Goal: Information Seeking & Learning: Learn about a topic

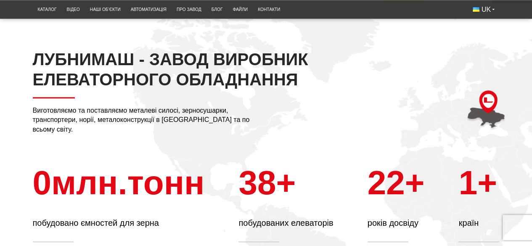
scroll to position [252, 0]
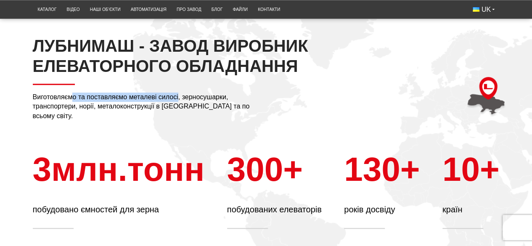
drag, startPoint x: 77, startPoint y: 117, endPoint x: 178, endPoint y: 117, distance: 101.8
click at [178, 117] on p "Виготовляємо та поставляємо металеві силосі, зерносушарки, транспортери, норії,…" at bounding box center [144, 107] width 223 height 28
drag, startPoint x: 33, startPoint y: 127, endPoint x: 261, endPoint y: 122, distance: 228.1
click at [261, 121] on div "ЛУБНИМАШ - ЗАВОД ВИРОБНИК ЕЛЕВАТОРНОГО ОБЛАДНАННЯ Виготовляємо та поставляємо м…" at bounding box center [173, 78] width 280 height 85
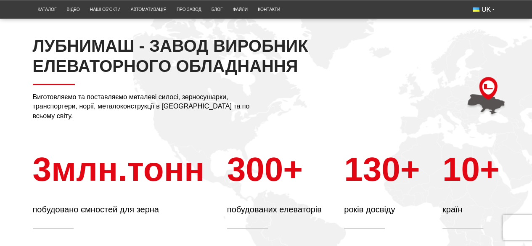
click at [268, 138] on div "ЛУБНИМАШ - ЗАВОД ВИРОБНИК ЕЛЕВАТОРНОГО ОБЛАДНАННЯ Виготовляємо та поставляємо м…" at bounding box center [267, 132] width 480 height 193
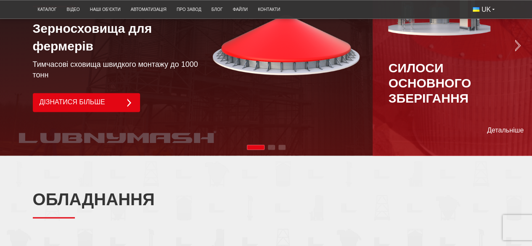
scroll to position [0, 0]
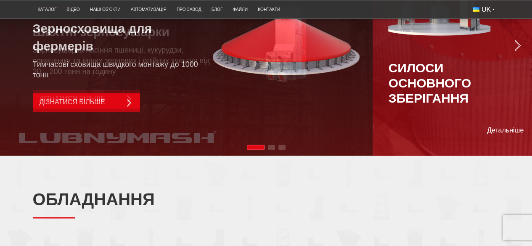
click at [159, 74] on div "Наші рішення Зерносховища для фермерів Тимчасові сховища швидкого монтажу до 10…" at bounding box center [266, 45] width 532 height 222
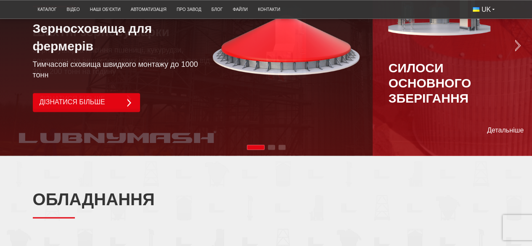
click at [201, 78] on p "Тимчасові сховища швидкого монтажу до 1000 тонн" at bounding box center [123, 69] width 180 height 21
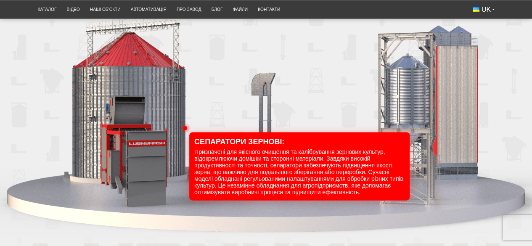
scroll to position [842, 0]
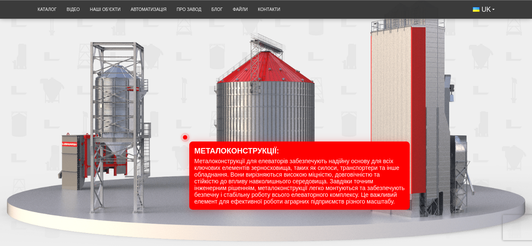
drag, startPoint x: 200, startPoint y: 162, endPoint x: 260, endPoint y: 167, distance: 60.8
click at [260, 167] on div "100" at bounding box center [266, 110] width 532 height 274
click at [244, 163] on div "100" at bounding box center [266, 110] width 532 height 274
click at [178, 128] on div "100" at bounding box center [266, 110] width 532 height 274
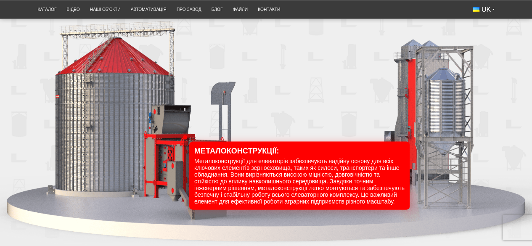
drag, startPoint x: 283, startPoint y: 175, endPoint x: 353, endPoint y: 178, distance: 69.9
click at [353, 178] on div "100" at bounding box center [266, 110] width 532 height 274
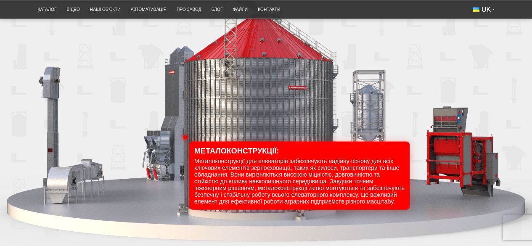
drag, startPoint x: 241, startPoint y: 74, endPoint x: 266, endPoint y: 74, distance: 24.8
click at [266, 74] on div "100" at bounding box center [266, 110] width 532 height 274
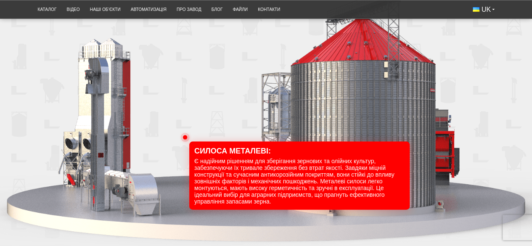
drag, startPoint x: 203, startPoint y: 112, endPoint x: 221, endPoint y: 112, distance: 18.1
click at [221, 112] on div "100" at bounding box center [266, 110] width 532 height 274
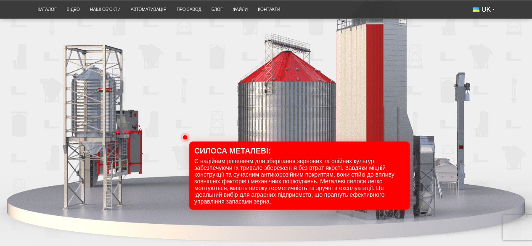
drag, startPoint x: 232, startPoint y: 120, endPoint x: 252, endPoint y: 120, distance: 20.6
click at [252, 120] on div "100" at bounding box center [266, 110] width 532 height 274
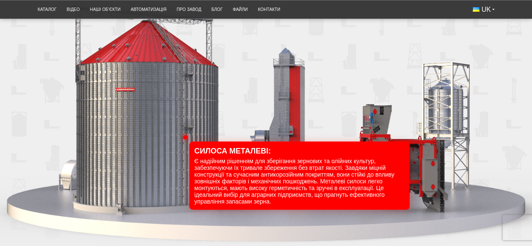
drag, startPoint x: 228, startPoint y: 100, endPoint x: 242, endPoint y: 101, distance: 13.9
click at [242, 101] on div "100" at bounding box center [266, 110] width 532 height 274
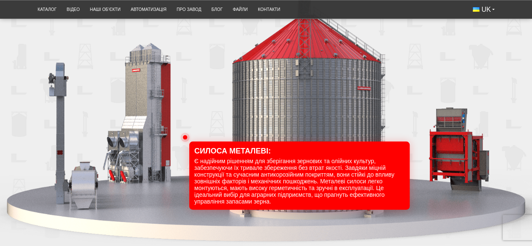
drag, startPoint x: 210, startPoint y: 117, endPoint x: 222, endPoint y: 128, distance: 16.4
click at [212, 117] on div "100" at bounding box center [266, 110] width 532 height 274
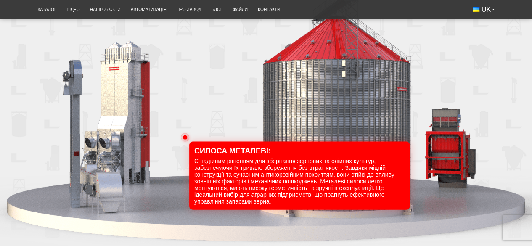
click at [228, 154] on div "100" at bounding box center [266, 110] width 532 height 274
click at [216, 165] on div "100" at bounding box center [266, 110] width 532 height 274
click at [214, 165] on div "100" at bounding box center [266, 110] width 532 height 274
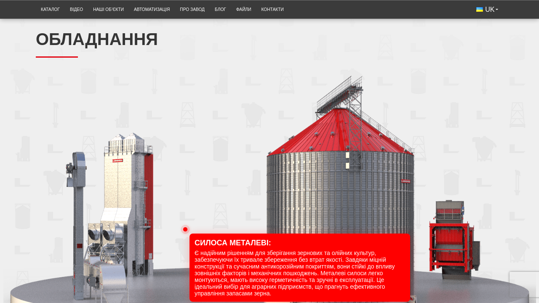
click at [175, 246] on div "100" at bounding box center [272, 216] width 539 height 302
click at [304, 180] on div "100" at bounding box center [272, 216] width 539 height 302
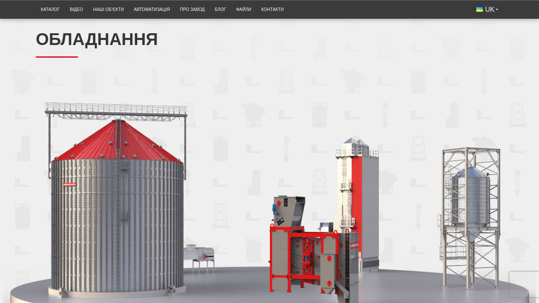
click at [266, 246] on div "100" at bounding box center [272, 216] width 539 height 302
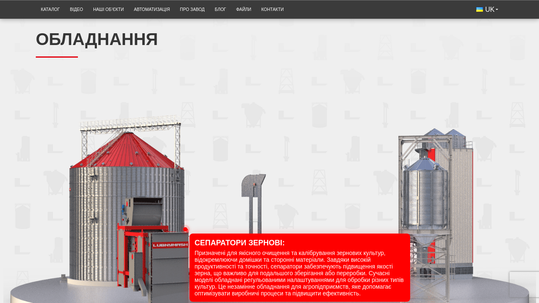
click at [211, 246] on div "100" at bounding box center [272, 216] width 539 height 302
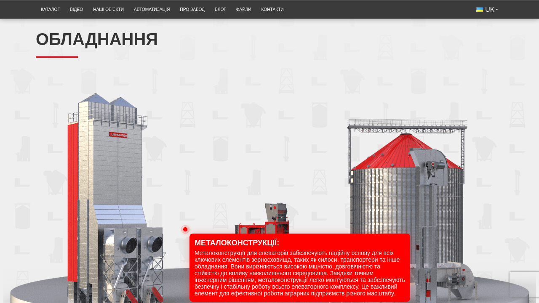
drag, startPoint x: 269, startPoint y: 296, endPoint x: 308, endPoint y: 297, distance: 38.7
click at [308, 246] on div "100" at bounding box center [272, 216] width 539 height 302
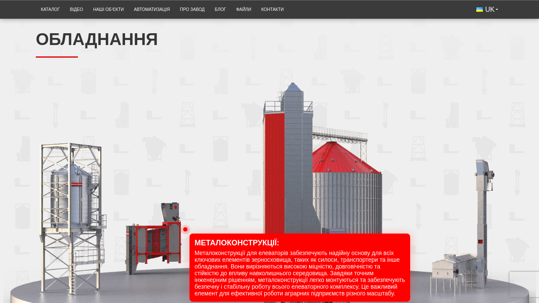
drag, startPoint x: 189, startPoint y: 264, endPoint x: 231, endPoint y: 255, distance: 43.8
click at [231, 246] on div "100" at bounding box center [272, 216] width 539 height 302
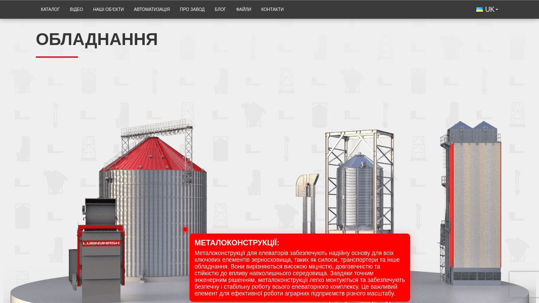
click at [244, 184] on div "100" at bounding box center [272, 216] width 539 height 302
drag, startPoint x: 244, startPoint y: 184, endPoint x: 258, endPoint y: 317, distance: 133.4
click at [245, 184] on div "100" at bounding box center [272, 216] width 539 height 302
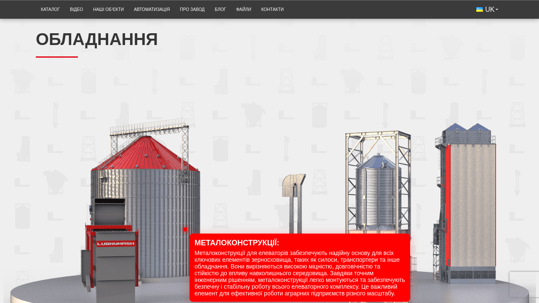
click at [266, 246] on div "100" at bounding box center [272, 216] width 539 height 302
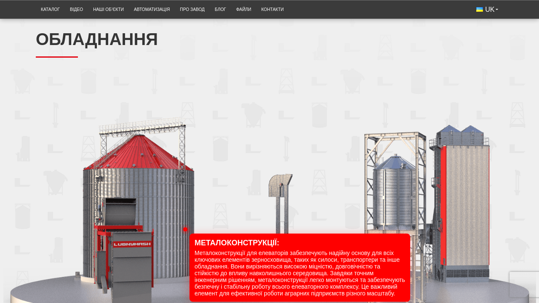
click at [266, 246] on div "100" at bounding box center [272, 216] width 539 height 302
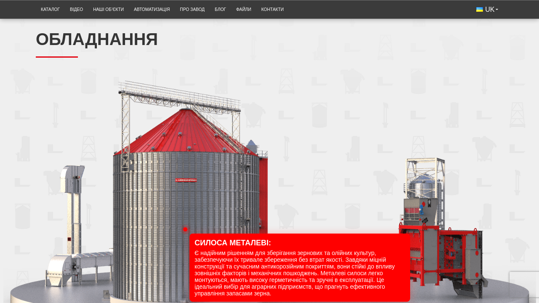
drag, startPoint x: 301, startPoint y: 204, endPoint x: 311, endPoint y: 201, distance: 10.2
click at [311, 201] on div "100" at bounding box center [272, 216] width 539 height 302
click at [156, 246] on div "100" at bounding box center [272, 216] width 539 height 302
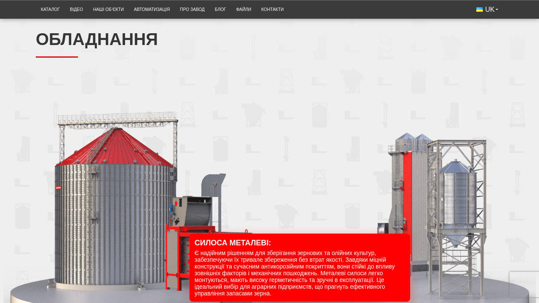
click at [411, 202] on div "100" at bounding box center [272, 216] width 539 height 302
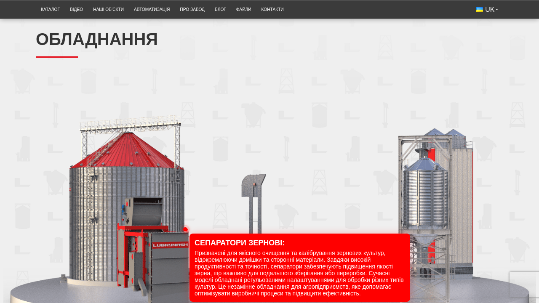
click at [468, 246] on div "100" at bounding box center [272, 216] width 539 height 302
click at [461, 246] on div "100" at bounding box center [272, 216] width 539 height 302
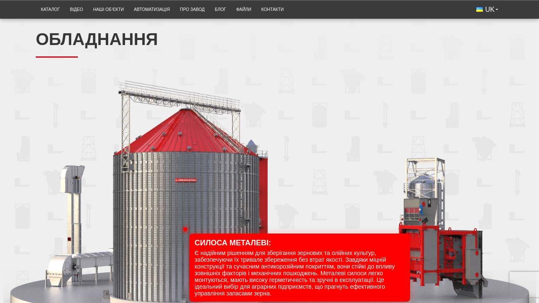
drag, startPoint x: 268, startPoint y: 202, endPoint x: 185, endPoint y: 208, distance: 83.2
click at [185, 208] on div "100" at bounding box center [272, 216] width 539 height 302
click at [455, 240] on div "100" at bounding box center [272, 216] width 539 height 302
click at [422, 211] on div "100" at bounding box center [272, 216] width 539 height 302
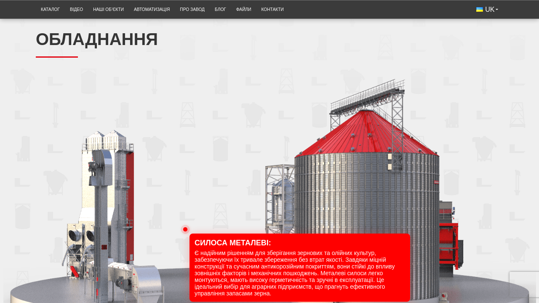
click at [423, 211] on div "100" at bounding box center [272, 216] width 539 height 302
click at [380, 194] on div "100" at bounding box center [272, 216] width 539 height 302
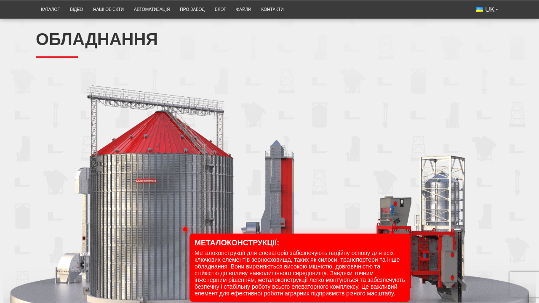
drag, startPoint x: 167, startPoint y: 192, endPoint x: 135, endPoint y: 194, distance: 32.4
click at [135, 194] on div "100" at bounding box center [272, 216] width 539 height 302
click at [465, 155] on div "100" at bounding box center [272, 216] width 539 height 302
click at [506, 217] on div "100" at bounding box center [272, 216] width 539 height 302
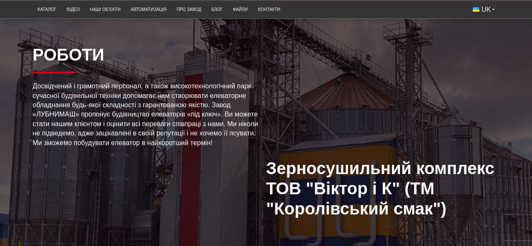
scroll to position [1431, 0]
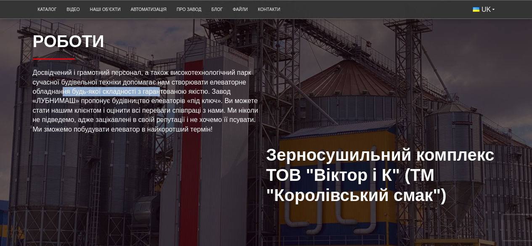
drag, startPoint x: 63, startPoint y: 123, endPoint x: 159, endPoint y: 121, distance: 96.0
click at [159, 121] on span "Досвідчений і грамотний персонал, а також високотехнологічний парк сучасної буд…" at bounding box center [146, 101] width 226 height 64
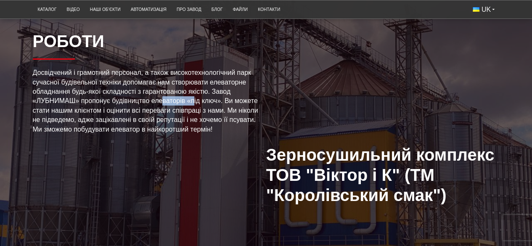
drag, startPoint x: 161, startPoint y: 131, endPoint x: 199, endPoint y: 130, distance: 37.5
click at [194, 130] on span "Досвідчений і грамотний персонал, а також високотехнологічний парк сучасної буд…" at bounding box center [146, 101] width 226 height 64
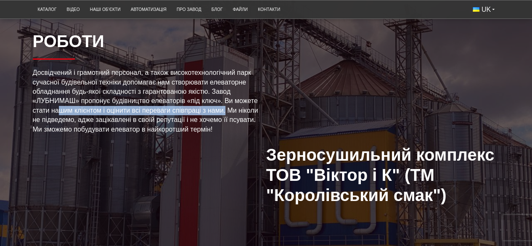
drag, startPoint x: 61, startPoint y: 143, endPoint x: 225, endPoint y: 141, distance: 163.3
click at [225, 133] on span "Досвідчений і грамотний персонал, а також високотехнологічний парк сучасної буд…" at bounding box center [146, 101] width 226 height 64
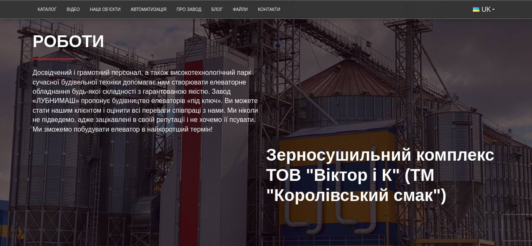
click at [227, 133] on span "Досвідчений і грамотний персонал, а також високотехнологічний парк сучасної буд…" at bounding box center [146, 101] width 226 height 64
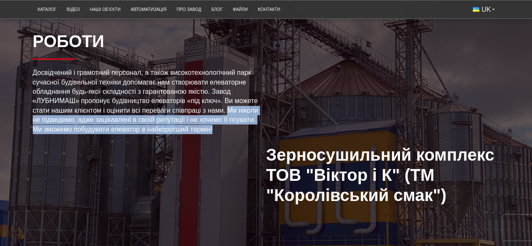
drag, startPoint x: 230, startPoint y: 141, endPoint x: 223, endPoint y: 159, distance: 18.4
click at [223, 134] on p "Досвідчений і грамотний персонал, а також високотехнологічний парк сучасної буд…" at bounding box center [150, 101] width 234 height 66
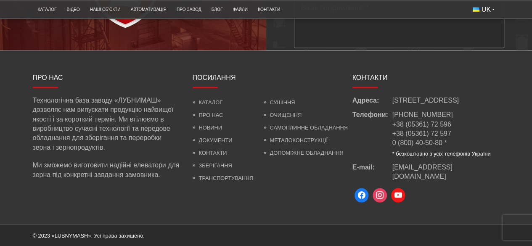
scroll to position [2328, 0]
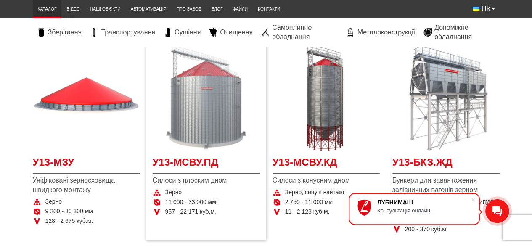
scroll to position [168, 0]
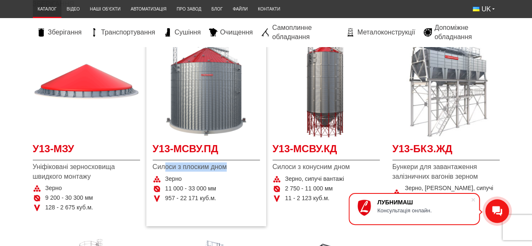
drag, startPoint x: 163, startPoint y: 169, endPoint x: 245, endPoint y: 168, distance: 82.1
click at [245, 168] on span "Силоси з плоским дном" at bounding box center [206, 166] width 107 height 9
click at [231, 167] on span "Силоси з плоским дном" at bounding box center [206, 166] width 107 height 9
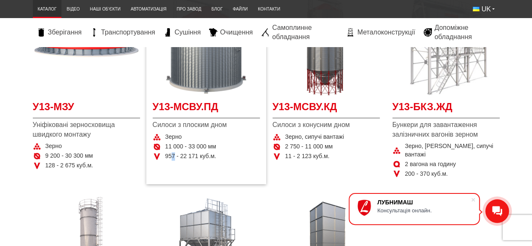
click at [170, 157] on span "957 - 22 171 куб.м." at bounding box center [190, 156] width 51 height 8
click at [167, 157] on span "957 - 22 171 куб.м." at bounding box center [190, 156] width 51 height 8
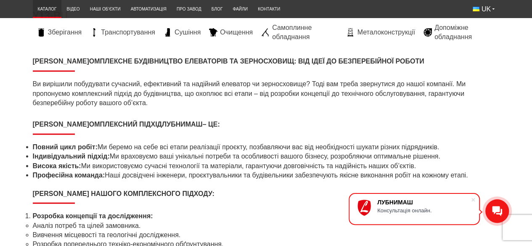
scroll to position [2399, 0]
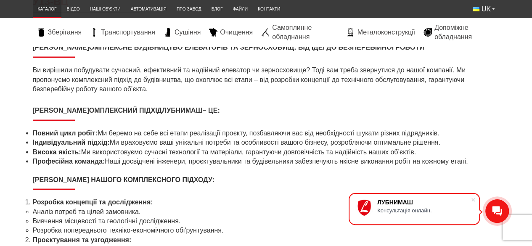
drag, startPoint x: 111, startPoint y: 118, endPoint x: 455, endPoint y: 110, distance: 344.3
click at [455, 129] on li "Повний цикл робіт: Ми беремо на себе всі етапи реалізації проєкту, позбавляючи …" at bounding box center [266, 133] width 467 height 9
drag, startPoint x: 449, startPoint y: 127, endPoint x: 13, endPoint y: 127, distance: 436.8
drag, startPoint x: 33, startPoint y: 134, endPoint x: 434, endPoint y: 132, distance: 401.5
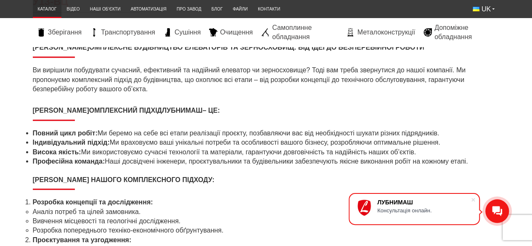
click at [434, 148] on li "Висока якість: Ми використовуємо сучасні технології та матеріали, гарантуючи до…" at bounding box center [266, 152] width 467 height 9
drag, startPoint x: 33, startPoint y: 143, endPoint x: 490, endPoint y: 143, distance: 456.6
click at [490, 157] on li "Професійна команда: Наші досвідчені інженери, проєктувальники та будівельники з…" at bounding box center [266, 161] width 467 height 9
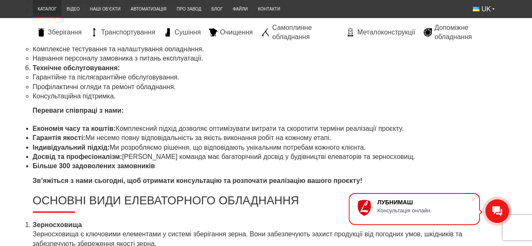
scroll to position [2777, 0]
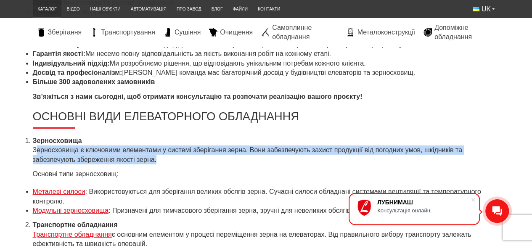
drag, startPoint x: 38, startPoint y: 133, endPoint x: 196, endPoint y: 138, distance: 157.9
click at [196, 138] on li "Зерносховища Зерносховища є ключовими елементами у системі зберігання зерна. Во…" at bounding box center [266, 150] width 467 height 28
drag, startPoint x: 332, startPoint y: 133, endPoint x: 338, endPoint y: 133, distance: 5.9
click at [332, 136] on li "Зерносховища Зерносховища є ключовими елементами у системі зберігання зерна. Во…" at bounding box center [266, 150] width 467 height 28
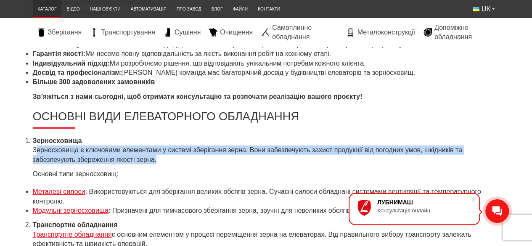
click at [394, 136] on li "Зерносховища Зерносховища є ключовими елементами у системі зберігання зерна. Во…" at bounding box center [266, 150] width 467 height 28
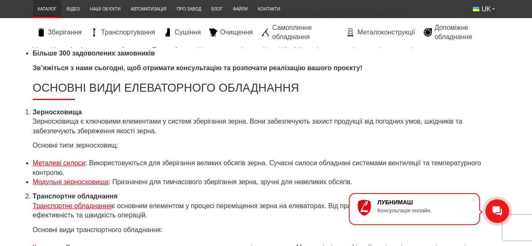
scroll to position [2819, 0]
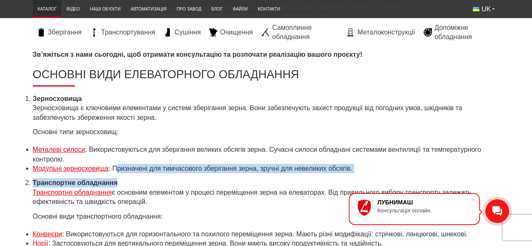
drag, startPoint x: 115, startPoint y: 151, endPoint x: 345, endPoint y: 154, distance: 229.8
click at [344, 164] on li "Модульні зерносховища : Призначені для тимчасового зберігання зерна, зручні для…" at bounding box center [266, 168] width 467 height 9
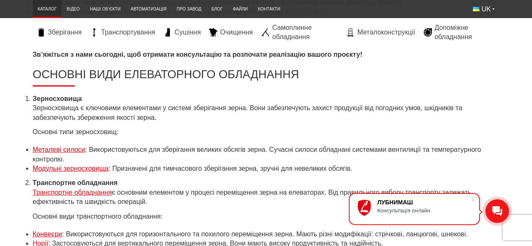
click at [359, 164] on li "Модульні зерносховища : Призначені для тимчасового зберігання зерна, зручні для…" at bounding box center [266, 168] width 467 height 9
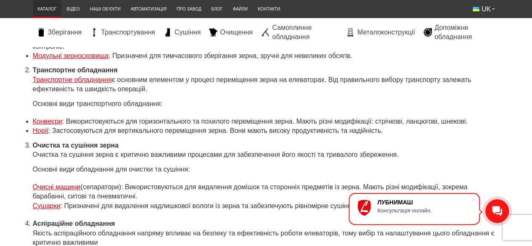
scroll to position [2946, 0]
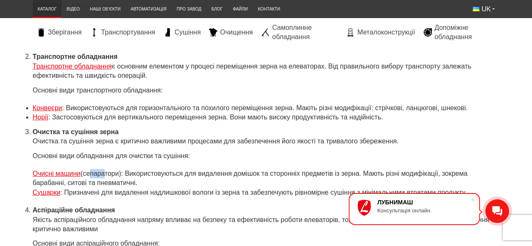
drag, startPoint x: 87, startPoint y: 156, endPoint x: 109, endPoint y: 156, distance: 21.9
click at [105, 169] on p "Очисні машини (сепаратори): Використовуються для видалення домішок та сторонніх…" at bounding box center [266, 183] width 467 height 28
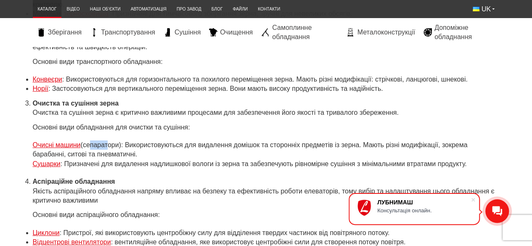
scroll to position [2988, 0]
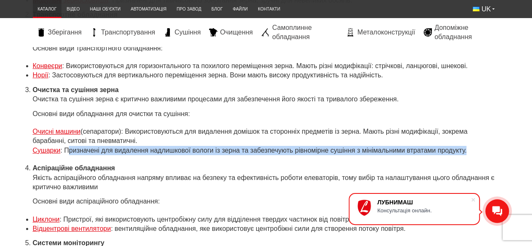
drag, startPoint x: 66, startPoint y: 130, endPoint x: 479, endPoint y: 136, distance: 412.9
click at [479, 136] on p "Очисні машини (сепаратори): Використовуються для видалення домішок та сторонніх…" at bounding box center [266, 141] width 467 height 28
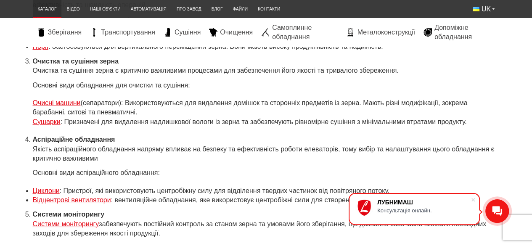
scroll to position [3030, 0]
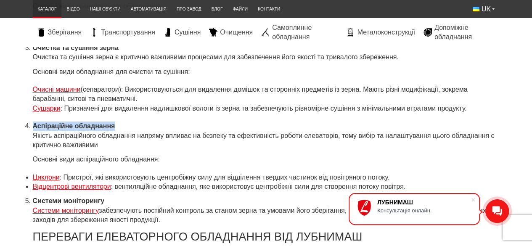
drag, startPoint x: 33, startPoint y: 108, endPoint x: 120, endPoint y: 107, distance: 87.5
click at [119, 122] on li "Аспіраційне обладнання Якість аспіраційного обладнання напряму впливає на безпе…" at bounding box center [266, 136] width 467 height 28
click at [120, 122] on li "Аспіраційне обладнання Якість аспіраційного обладнання напряму впливає на безпе…" at bounding box center [266, 136] width 467 height 28
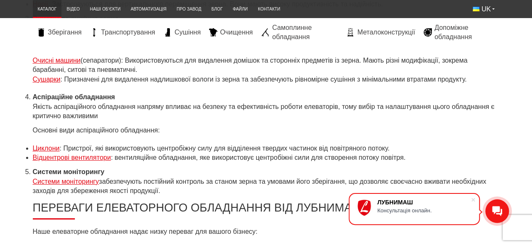
scroll to position [3072, 0]
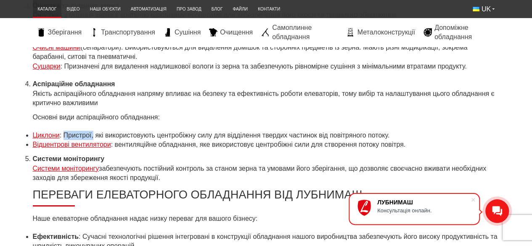
drag, startPoint x: 64, startPoint y: 117, endPoint x: 93, endPoint y: 114, distance: 29.2
click at [93, 131] on li "Циклони : Пристрої, які використовують центробіжну силу для відділення твердих …" at bounding box center [266, 135] width 467 height 9
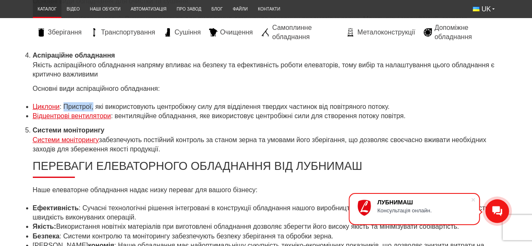
scroll to position [3114, 0]
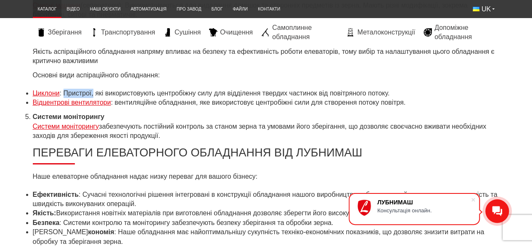
drag, startPoint x: 109, startPoint y: 109, endPoint x: 244, endPoint y: 115, distance: 135.2
click at [244, 115] on li "Системи моніторингу Системи моніторингу забезпечують постійний контроль за стан…" at bounding box center [266, 126] width 467 height 28
click at [243, 115] on li "Системи моніторингу Системи моніторингу забезпечують постійний контроль за стан…" at bounding box center [266, 126] width 467 height 28
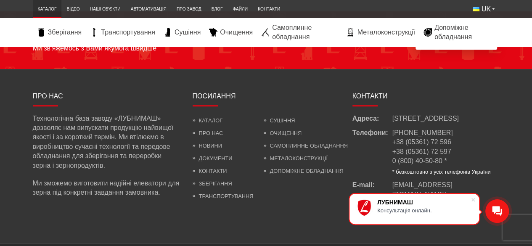
scroll to position [3422, 0]
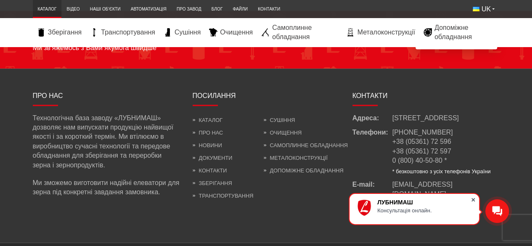
click at [473, 199] on span at bounding box center [473, 200] width 8 height 8
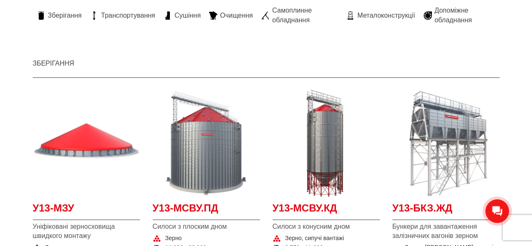
scroll to position [0, 0]
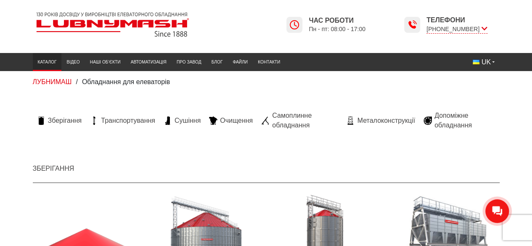
click at [46, 64] on link "Каталог" at bounding box center [47, 62] width 29 height 14
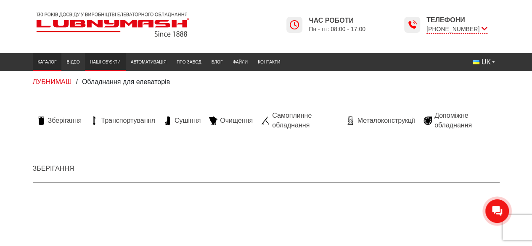
click at [96, 61] on link "Наші об’єкти" at bounding box center [105, 62] width 41 height 14
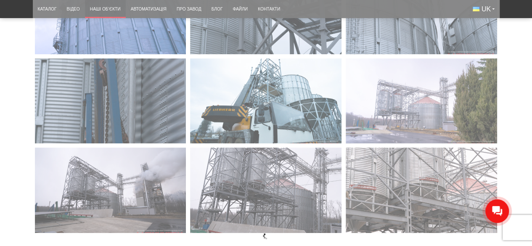
scroll to position [1641, 0]
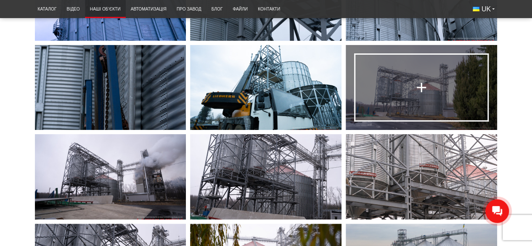
click at [407, 88] on link at bounding box center [421, 87] width 151 height 85
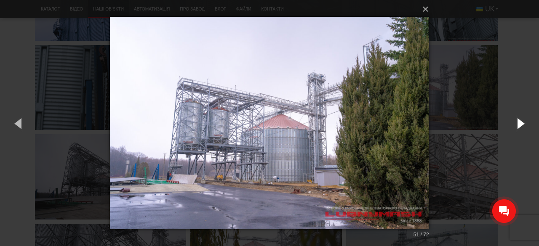
click at [521, 125] on button "button" at bounding box center [520, 123] width 38 height 46
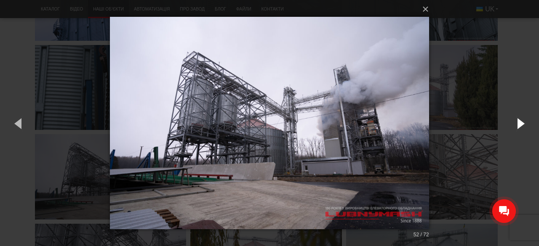
click at [521, 124] on button "button" at bounding box center [520, 123] width 38 height 46
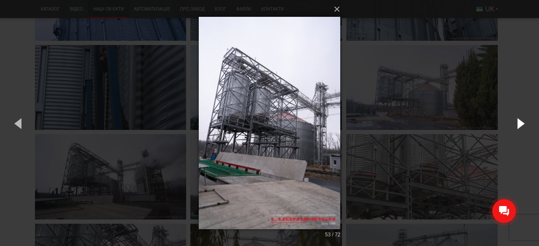
click at [521, 124] on button "button" at bounding box center [520, 123] width 38 height 46
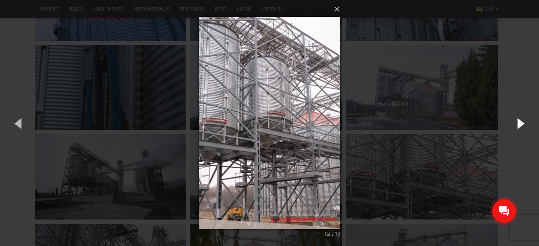
click at [521, 124] on button "button" at bounding box center [520, 123] width 38 height 46
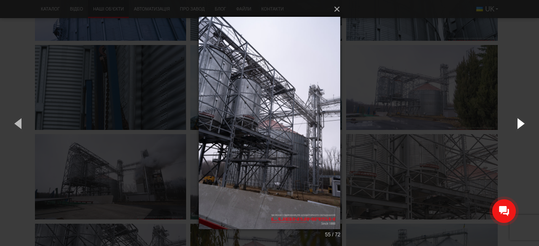
click at [521, 124] on button "button" at bounding box center [520, 123] width 38 height 46
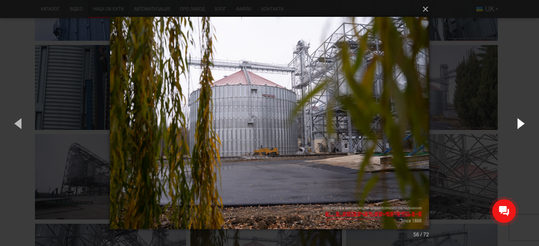
click at [521, 124] on button "button" at bounding box center [520, 123] width 38 height 46
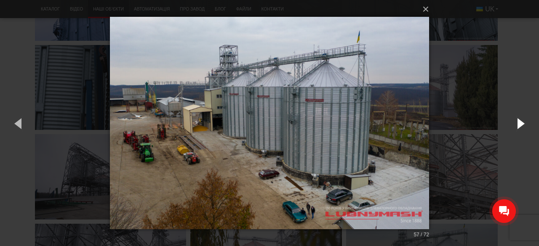
click at [521, 124] on button "button" at bounding box center [520, 123] width 38 height 46
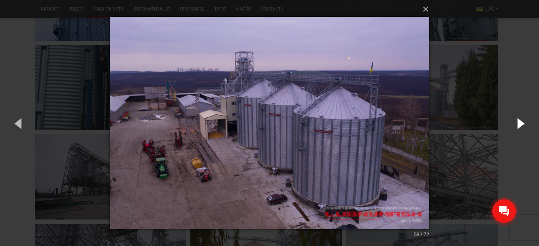
click at [523, 124] on button "button" at bounding box center [520, 123] width 38 height 46
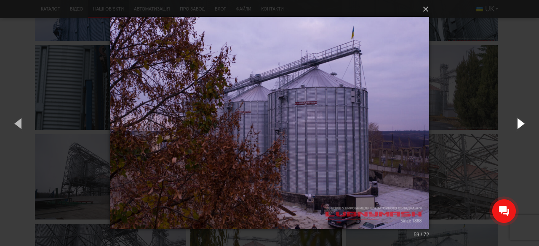
click at [523, 124] on button "button" at bounding box center [520, 123] width 38 height 46
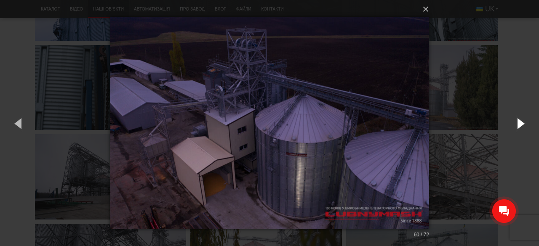
click at [523, 124] on button "button" at bounding box center [520, 123] width 38 height 46
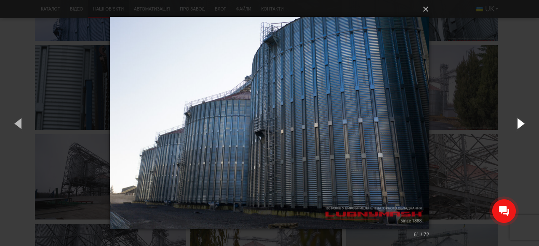
click at [523, 124] on button "button" at bounding box center [520, 123] width 38 height 46
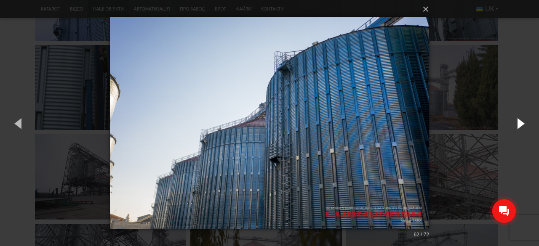
click at [523, 124] on button "button" at bounding box center [520, 123] width 38 height 46
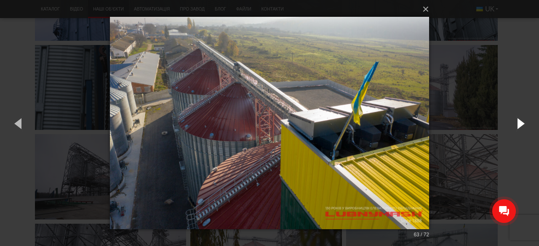
click at [523, 124] on button "button" at bounding box center [520, 123] width 38 height 46
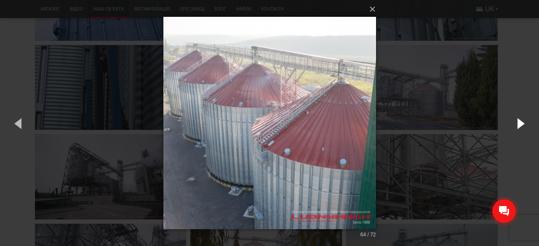
click at [523, 124] on button "button" at bounding box center [520, 123] width 38 height 46
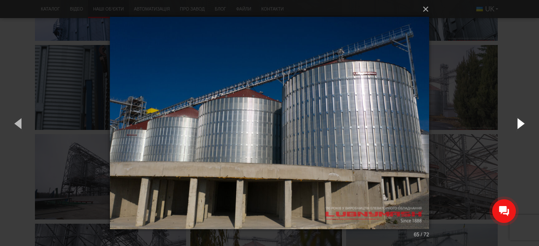
click at [523, 124] on button "button" at bounding box center [520, 123] width 38 height 46
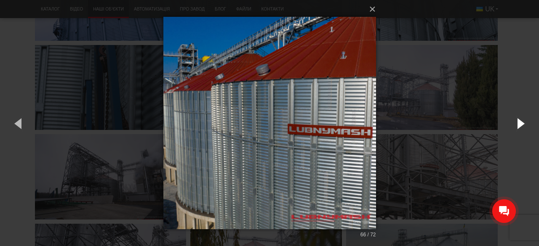
click at [523, 124] on button "button" at bounding box center [520, 123] width 38 height 46
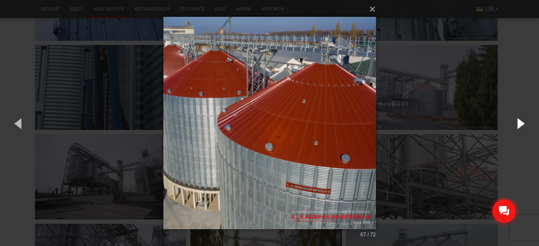
click at [523, 124] on button "button" at bounding box center [520, 123] width 38 height 46
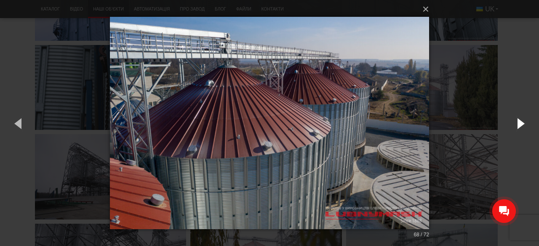
click at [523, 124] on button "button" at bounding box center [520, 123] width 38 height 46
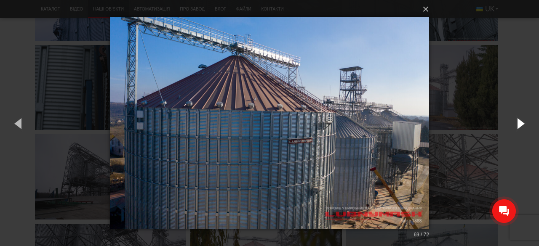
click at [523, 124] on button "button" at bounding box center [520, 123] width 38 height 46
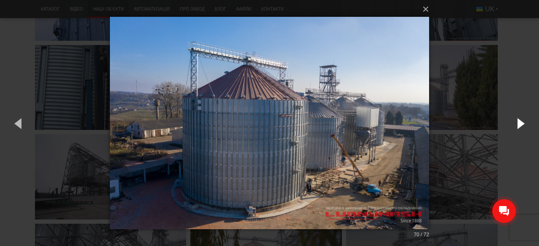
click at [523, 124] on button "button" at bounding box center [520, 123] width 38 height 46
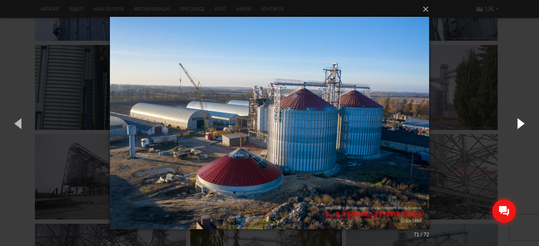
click at [523, 124] on button "button" at bounding box center [520, 123] width 38 height 46
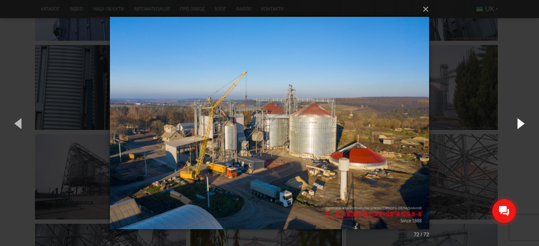
click at [523, 124] on button "button" at bounding box center [520, 123] width 38 height 46
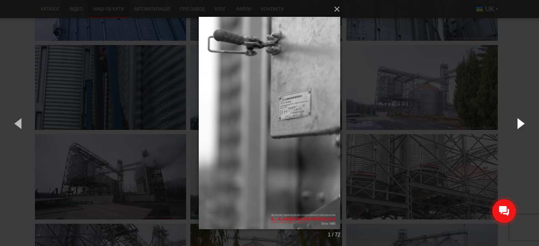
click at [523, 124] on button "button" at bounding box center [520, 123] width 38 height 46
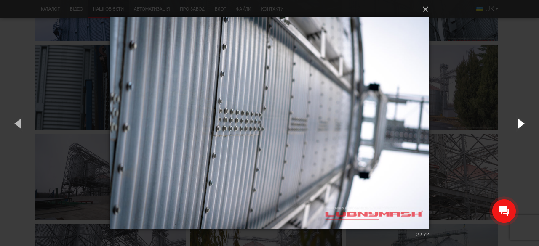
click at [523, 124] on button "button" at bounding box center [520, 123] width 38 height 46
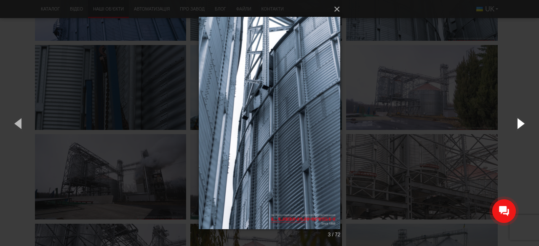
click at [523, 124] on button "button" at bounding box center [520, 123] width 38 height 46
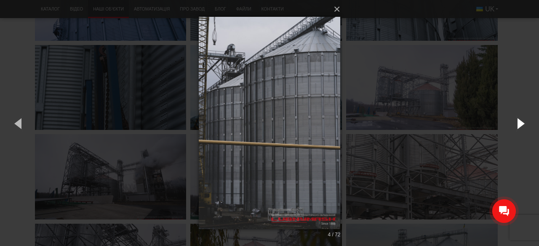
click at [523, 124] on button "button" at bounding box center [520, 123] width 38 height 46
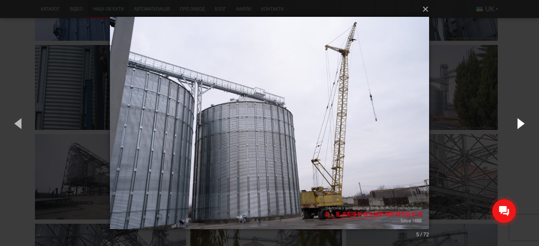
click at [523, 124] on button "button" at bounding box center [520, 123] width 38 height 46
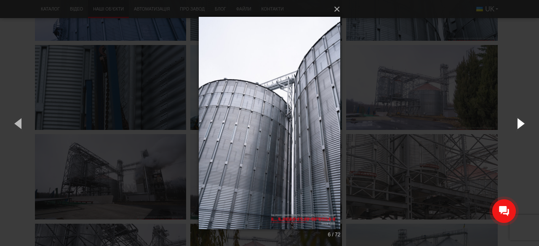
click at [523, 124] on button "button" at bounding box center [520, 123] width 38 height 46
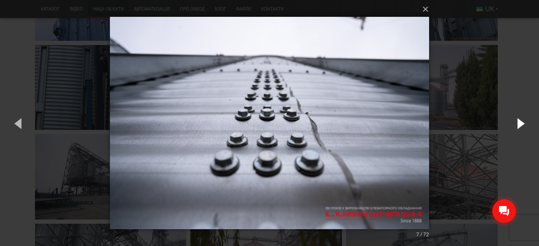
click at [523, 124] on button "button" at bounding box center [520, 123] width 38 height 46
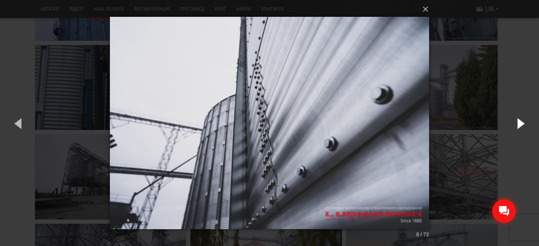
click at [523, 124] on button "button" at bounding box center [520, 123] width 38 height 46
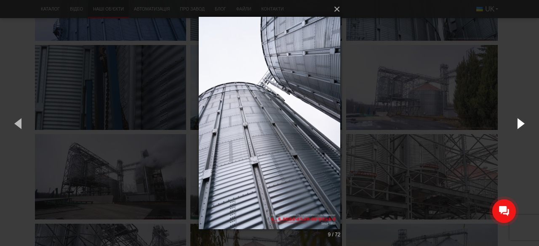
click at [523, 124] on button "button" at bounding box center [520, 123] width 38 height 46
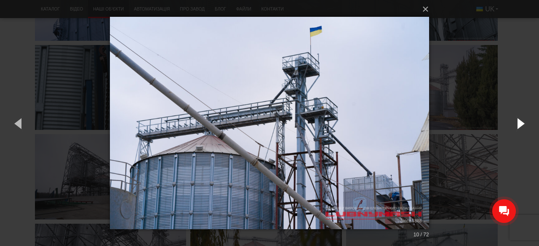
click at [523, 124] on button "button" at bounding box center [520, 123] width 38 height 46
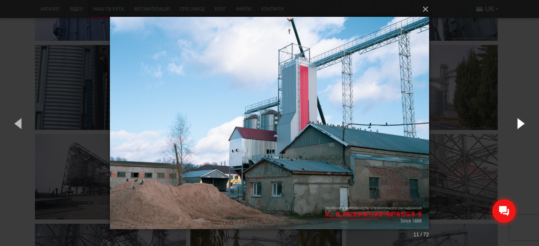
click at [523, 124] on button "button" at bounding box center [520, 123] width 38 height 46
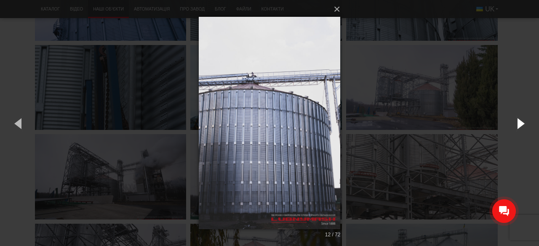
click at [523, 124] on button "button" at bounding box center [520, 123] width 38 height 46
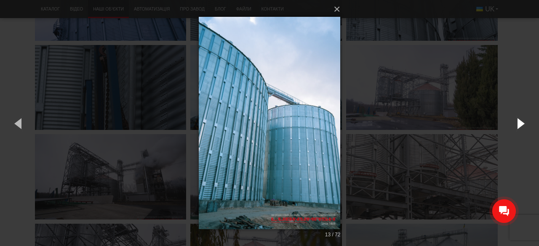
click at [523, 124] on button "button" at bounding box center [520, 123] width 38 height 46
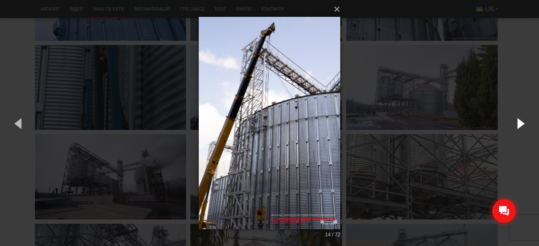
click at [523, 124] on button "button" at bounding box center [520, 123] width 38 height 46
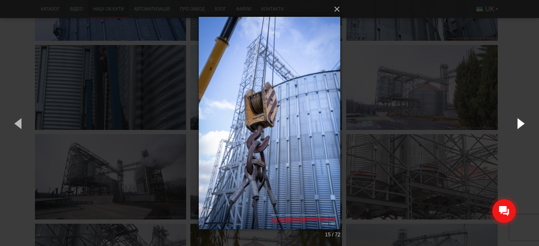
click at [523, 124] on button "button" at bounding box center [520, 123] width 38 height 46
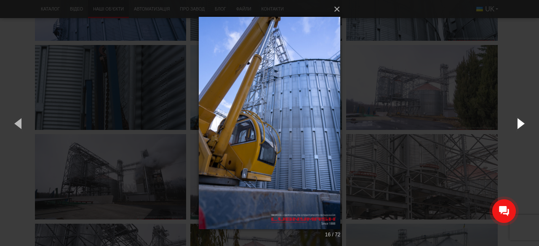
click at [523, 124] on button "button" at bounding box center [520, 123] width 38 height 46
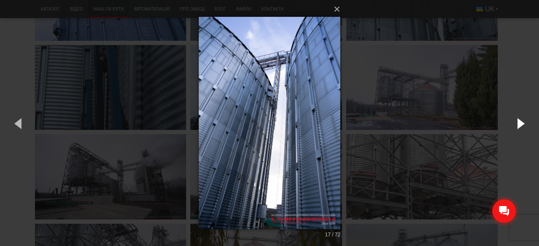
click at [523, 124] on button "button" at bounding box center [520, 123] width 38 height 46
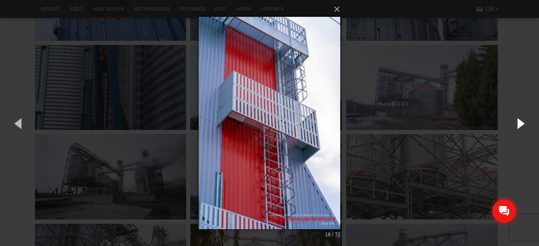
click at [523, 124] on button "button" at bounding box center [520, 123] width 38 height 46
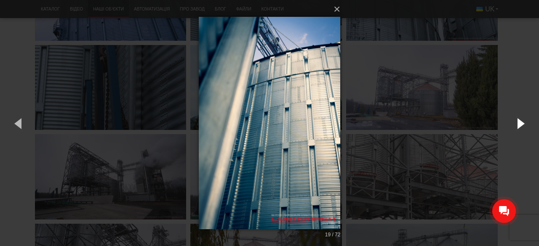
click at [523, 124] on button "button" at bounding box center [520, 123] width 38 height 46
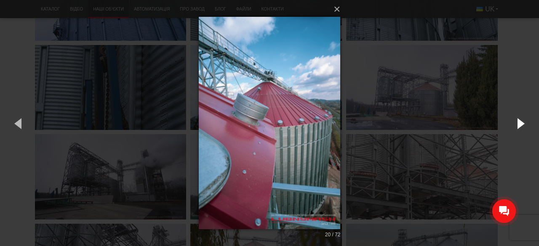
click at [523, 124] on button "button" at bounding box center [520, 123] width 38 height 46
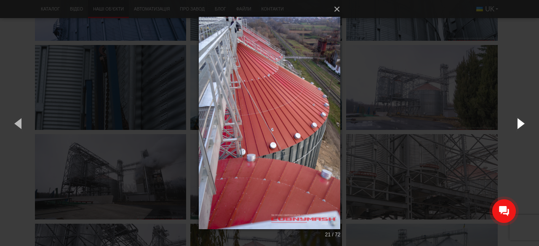
click at [523, 124] on button "button" at bounding box center [520, 123] width 38 height 46
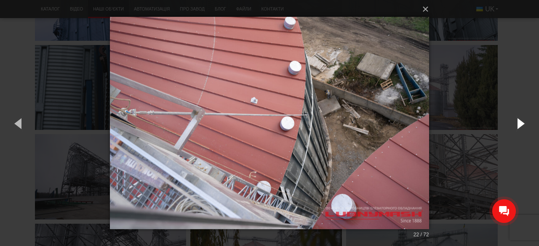
click at [523, 124] on button "button" at bounding box center [520, 123] width 38 height 46
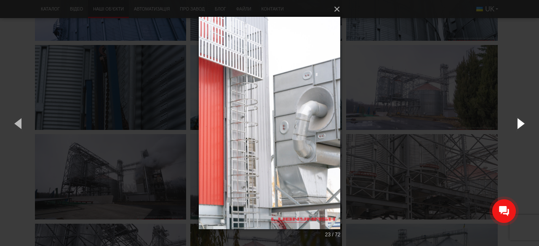
click at [523, 124] on button "button" at bounding box center [520, 123] width 38 height 46
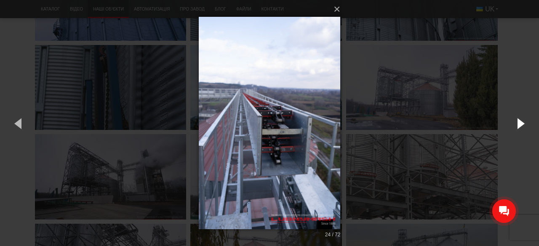
click at [523, 124] on button "button" at bounding box center [520, 123] width 38 height 46
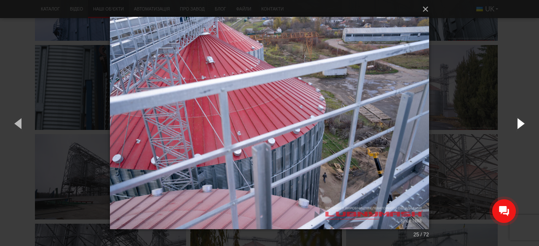
click at [523, 124] on button "button" at bounding box center [520, 123] width 38 height 46
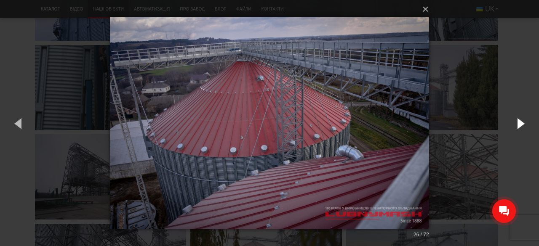
click at [523, 124] on button "button" at bounding box center [520, 123] width 38 height 46
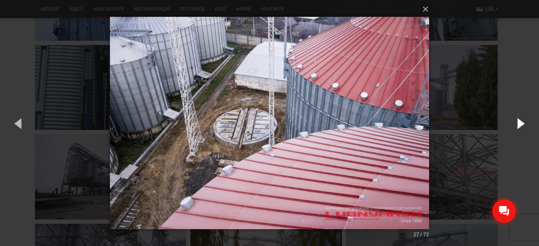
click at [523, 124] on button "button" at bounding box center [520, 123] width 38 height 46
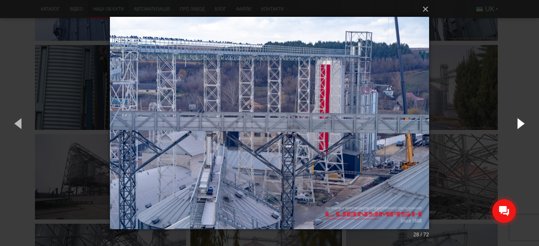
click at [523, 124] on button "button" at bounding box center [520, 123] width 38 height 46
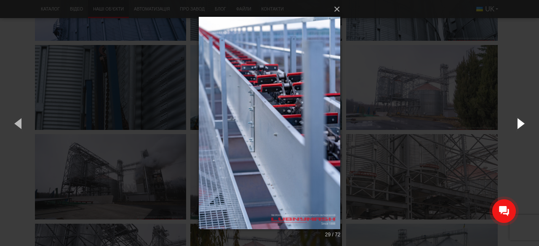
click at [523, 124] on button "button" at bounding box center [520, 123] width 38 height 46
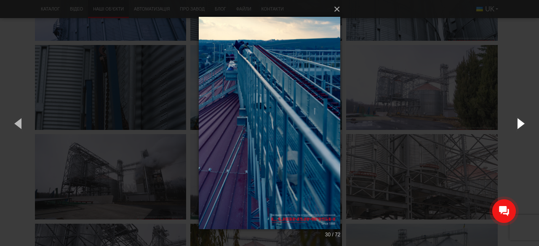
click at [523, 124] on button "button" at bounding box center [520, 123] width 38 height 46
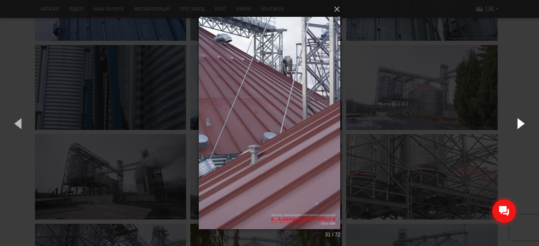
click at [523, 124] on button "button" at bounding box center [520, 123] width 38 height 46
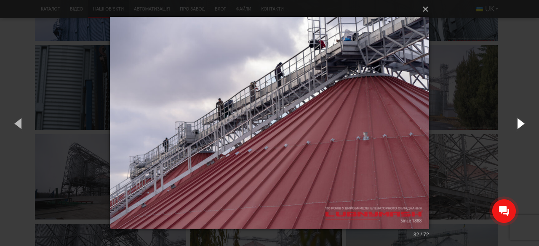
click at [523, 124] on button "button" at bounding box center [520, 123] width 38 height 46
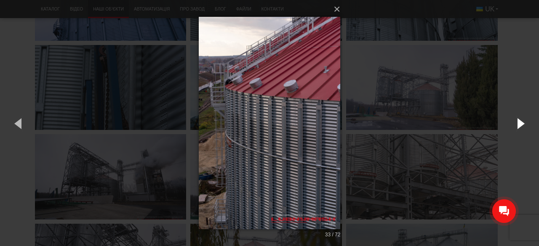
click at [523, 124] on button "button" at bounding box center [520, 123] width 38 height 46
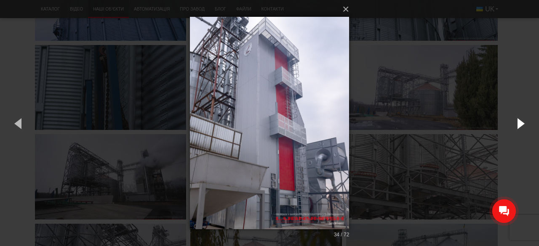
click at [523, 124] on button "button" at bounding box center [520, 123] width 38 height 46
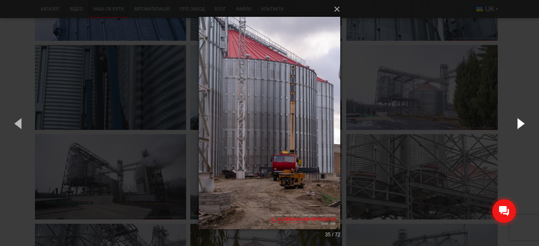
click at [523, 124] on button "button" at bounding box center [520, 123] width 38 height 46
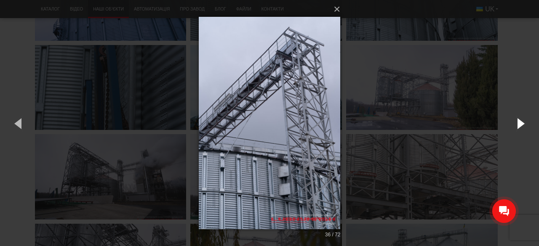
click at [523, 124] on button "button" at bounding box center [520, 123] width 38 height 46
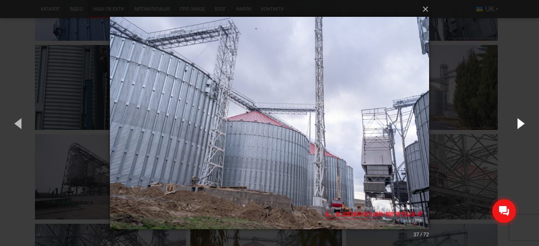
click at [523, 124] on button "button" at bounding box center [520, 123] width 38 height 46
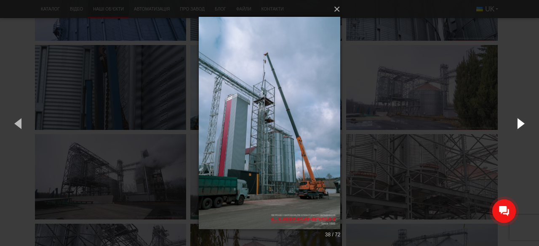
click at [522, 125] on button "button" at bounding box center [520, 123] width 38 height 46
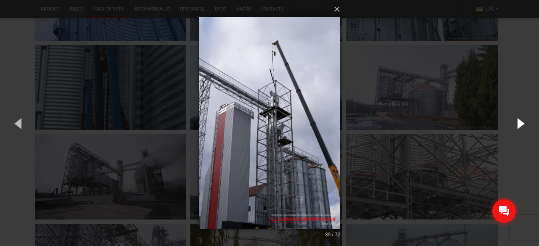
click at [522, 125] on button "button" at bounding box center [520, 123] width 38 height 46
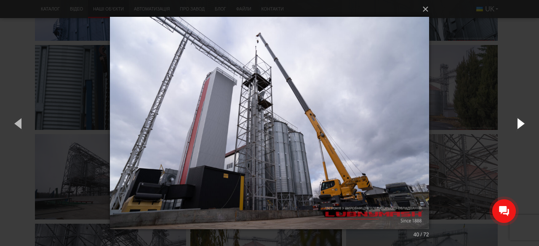
click at [522, 125] on button "button" at bounding box center [520, 123] width 38 height 46
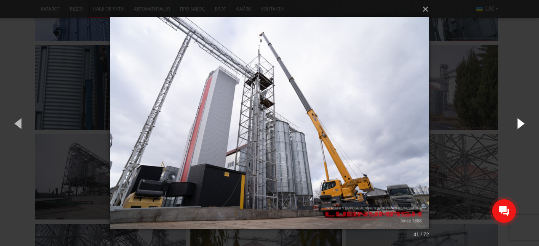
click at [522, 125] on button "button" at bounding box center [520, 123] width 38 height 46
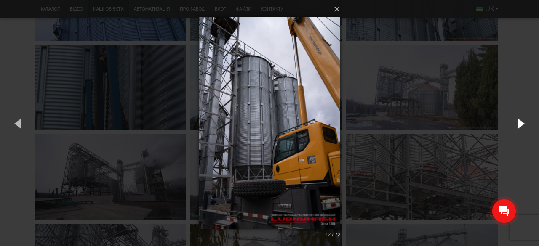
click at [522, 125] on button "button" at bounding box center [520, 123] width 38 height 46
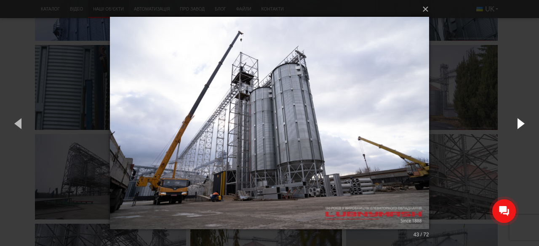
click at [522, 125] on button "button" at bounding box center [520, 123] width 38 height 46
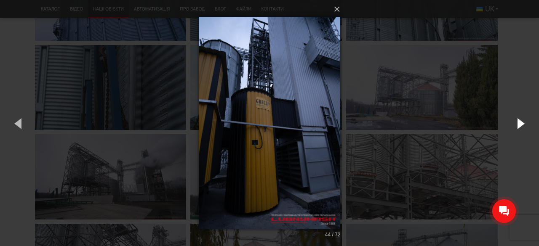
click at [522, 125] on button "button" at bounding box center [520, 123] width 38 height 46
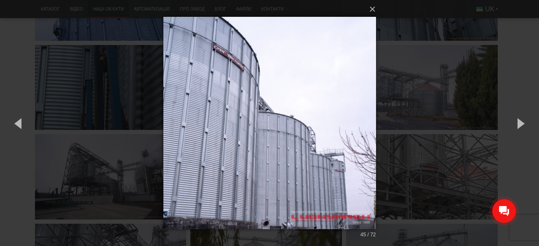
click at [514, 15] on div "× 45 / 72 Loading..." at bounding box center [269, 123] width 539 height 246
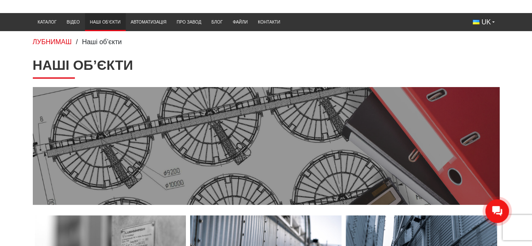
scroll to position [0, 0]
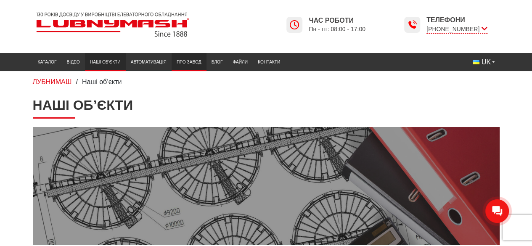
click at [191, 61] on link "Про завод" at bounding box center [189, 62] width 35 height 14
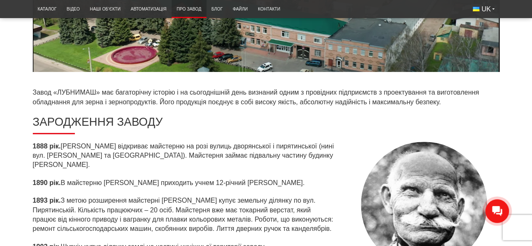
scroll to position [252, 0]
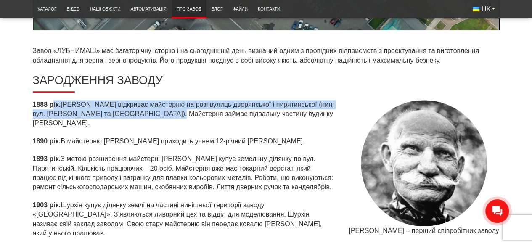
drag, startPoint x: 58, startPoint y: 104, endPoint x: 202, endPoint y: 118, distance: 145.0
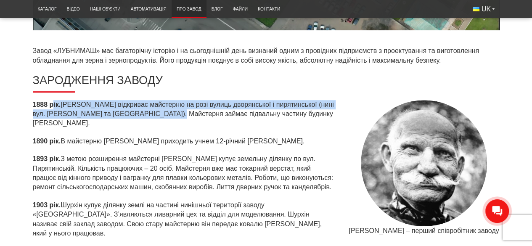
click at [202, 118] on p "1888 рік. [PERSON_NAME] відкриває майстерню на розі вулиць дворянської і пиряти…" at bounding box center [184, 114] width 303 height 28
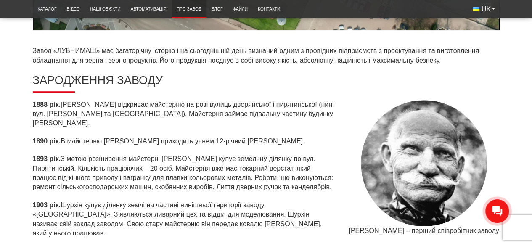
click at [186, 122] on p "1888 рік. [PERSON_NAME] відкриває майстерню на розі вулиць дворянської і пиряти…" at bounding box center [184, 114] width 303 height 28
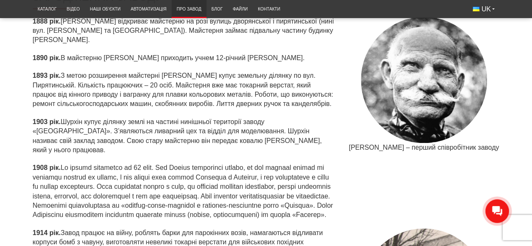
scroll to position [337, 0]
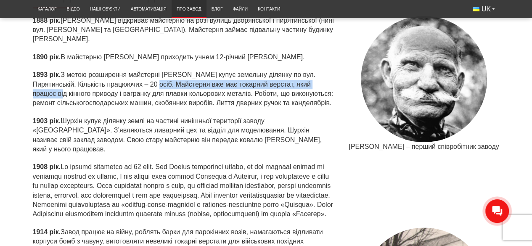
drag, startPoint x: 132, startPoint y: 83, endPoint x: 317, endPoint y: 86, distance: 185.6
click at [317, 86] on p "1893 рік. З метою розширення майстерні [PERSON_NAME] купує земельну ділянку по …" at bounding box center [184, 89] width 303 height 38
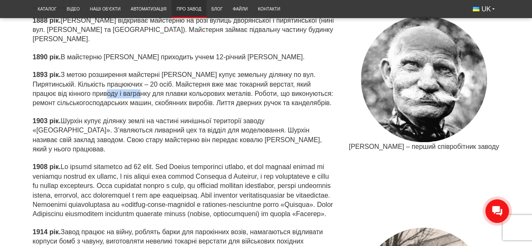
drag, startPoint x: 64, startPoint y: 91, endPoint x: 99, endPoint y: 95, distance: 35.6
click at [99, 95] on p "1893 рік. З метою розширення майстерні [PERSON_NAME] купує земельну ділянку по …" at bounding box center [184, 89] width 303 height 38
click at [99, 96] on p "1893 рік. З метою розширення майстерні [PERSON_NAME] купує земельну ділянку по …" at bounding box center [184, 89] width 303 height 38
drag, startPoint x: 192, startPoint y: 92, endPoint x: 247, endPoint y: 91, distance: 55.1
click at [247, 91] on p "1893 рік. З метою розширення майстерні [PERSON_NAME] купує земельну ділянку по …" at bounding box center [184, 89] width 303 height 38
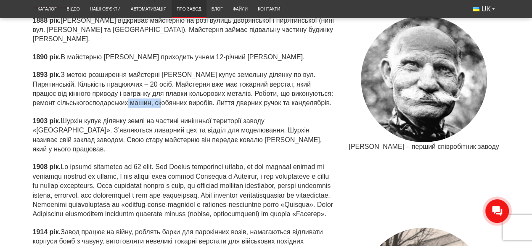
drag, startPoint x: 126, startPoint y: 104, endPoint x: 160, endPoint y: 104, distance: 34.1
click at [160, 104] on p "1893 рік. З метою розширення майстерні [PERSON_NAME] купує земельну ділянку по …" at bounding box center [184, 89] width 303 height 38
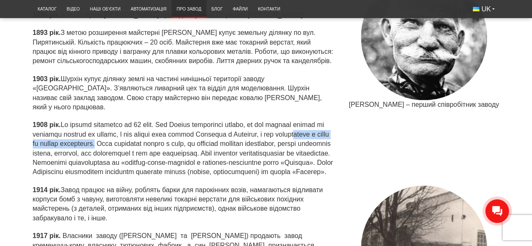
drag, startPoint x: 53, startPoint y: 133, endPoint x: 165, endPoint y: 135, distance: 111.5
click at [165, 135] on p "1908 рік." at bounding box center [184, 148] width 303 height 56
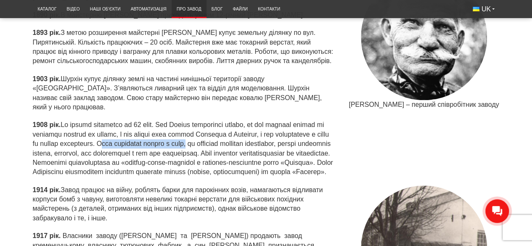
drag, startPoint x: 170, startPoint y: 135, endPoint x: 258, endPoint y: 132, distance: 87.6
click at [258, 132] on p "1908 рік." at bounding box center [184, 148] width 303 height 56
drag, startPoint x: 180, startPoint y: 144, endPoint x: 186, endPoint y: 143, distance: 5.9
click at [186, 143] on p "1908 рік." at bounding box center [184, 148] width 303 height 56
drag, startPoint x: 82, startPoint y: 155, endPoint x: 107, endPoint y: 154, distance: 24.4
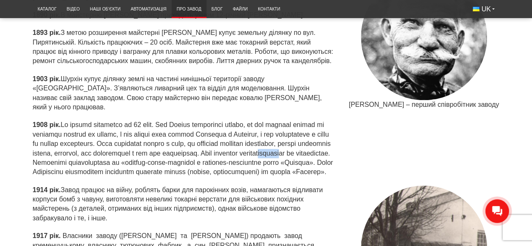
click at [107, 154] on p "1908 рік." at bounding box center [184, 148] width 303 height 56
drag, startPoint x: 59, startPoint y: 155, endPoint x: 156, endPoint y: 154, distance: 97.2
click at [156, 154] on p "1908 рік." at bounding box center [184, 148] width 303 height 56
drag, startPoint x: 185, startPoint y: 152, endPoint x: 330, endPoint y: 151, distance: 145.2
click at [330, 151] on p "1908 рік." at bounding box center [184, 148] width 303 height 56
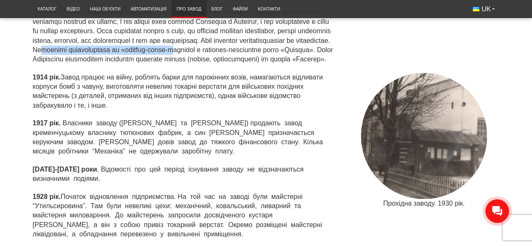
scroll to position [505, 0]
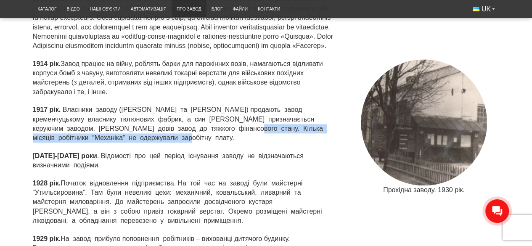
drag, startPoint x: 215, startPoint y: 128, endPoint x: 218, endPoint y: 137, distance: 9.9
click at [218, 137] on p "1917 рік. Власники заводу (Кабаков та Боровий) продають завод кременчуцькому вл…" at bounding box center [184, 124] width 303 height 38
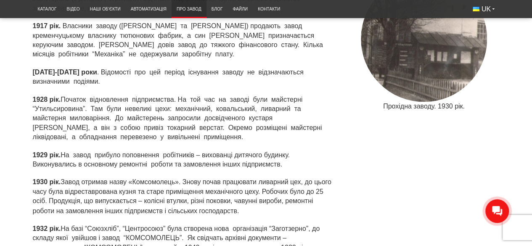
scroll to position [589, 0]
drag, startPoint x: 64, startPoint y: 98, endPoint x: 195, endPoint y: 99, distance: 130.9
click at [170, 99] on p "1928 рік. Початок відновлення підприємства. На той час на заводі були майстерні…" at bounding box center [184, 118] width 303 height 47
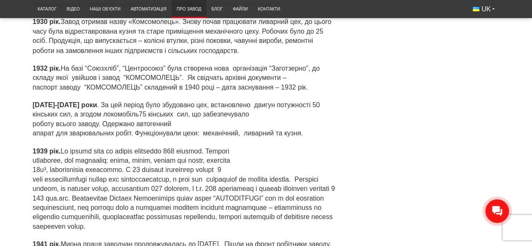
scroll to position [757, 0]
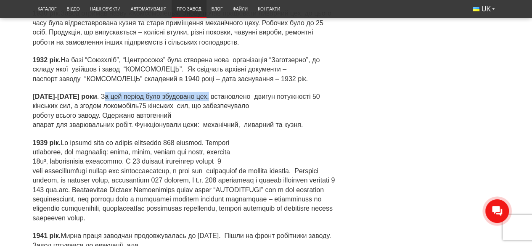
drag, startPoint x: 88, startPoint y: 97, endPoint x: 194, endPoint y: 101, distance: 105.3
click at [194, 101] on p "1933-1939 роки . За цей період було збудовано цех, встановлено двигун потужност…" at bounding box center [184, 111] width 303 height 38
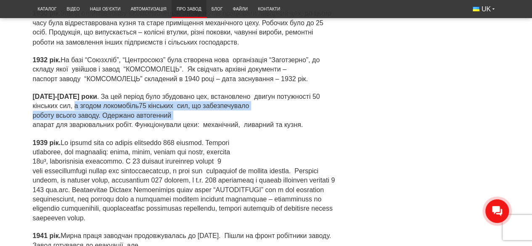
drag, startPoint x: 76, startPoint y: 106, endPoint x: 207, endPoint y: 113, distance: 131.1
click at [207, 113] on p "1933-1939 роки . За цей період було збудовано цех, встановлено двигун потужност…" at bounding box center [184, 111] width 303 height 38
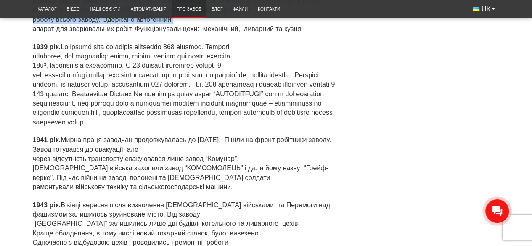
scroll to position [926, 0]
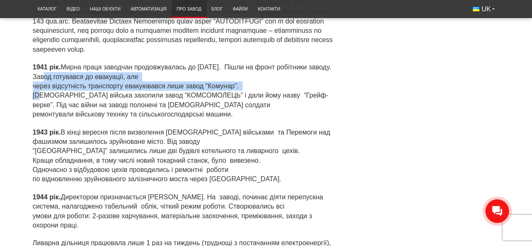
drag, startPoint x: 143, startPoint y: 76, endPoint x: 264, endPoint y: 87, distance: 121.3
click at [264, 87] on p "1941 рік . Мирна праця заводчан продовжувалась до 22 червня. Пішли на фронт роб…" at bounding box center [184, 91] width 303 height 56
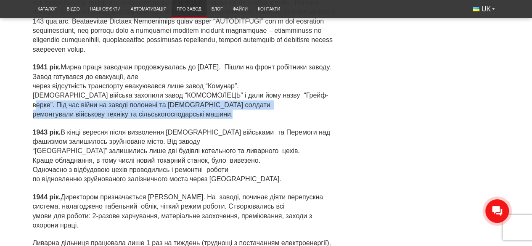
drag, startPoint x: 58, startPoint y: 105, endPoint x: 344, endPoint y: 109, distance: 286.2
click at [344, 109] on div "1932 рік. На базі “Союзхліб”, “Центросоюз” була створена нова організація “Заго…" at bounding box center [266, 7] width 467 height 241
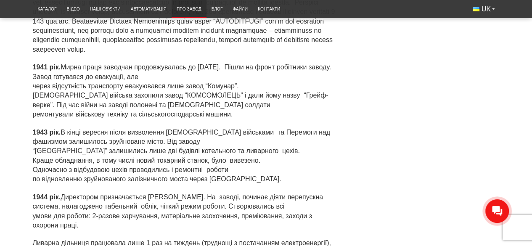
scroll to position [968, 0]
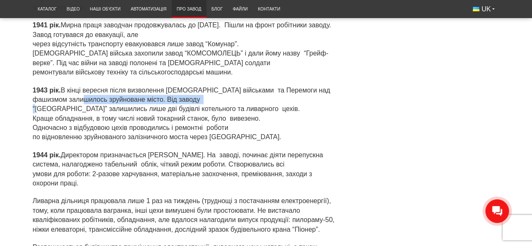
drag, startPoint x: 77, startPoint y: 101, endPoint x: 201, endPoint y: 99, distance: 124.6
click at [201, 99] on p "1943 рік. В кінці вересня після визволення радянськими військами та Перемоги на…" at bounding box center [184, 114] width 303 height 56
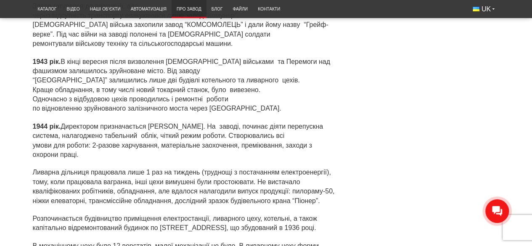
scroll to position [1010, 0]
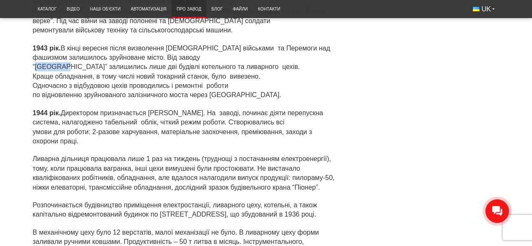
drag, startPoint x: 57, startPoint y: 69, endPoint x: 223, endPoint y: 63, distance: 165.9
click at [223, 63] on p "1943 рік. В кінці вересня після визволення радянськими військами та Перемоги на…" at bounding box center [184, 72] width 303 height 56
drag, startPoint x: 123, startPoint y: 77, endPoint x: 154, endPoint y: 76, distance: 30.7
click at [154, 76] on p "1943 рік. В кінці вересня після визволення радянськими військами та Перемоги на…" at bounding box center [184, 72] width 303 height 56
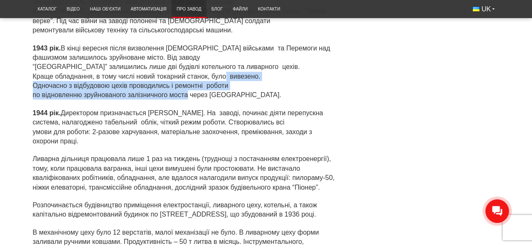
drag, startPoint x: 176, startPoint y: 75, endPoint x: 319, endPoint y: 82, distance: 143.3
click at [319, 82] on p "1943 рік. В кінці вересня після визволення радянськими військами та Перемоги на…" at bounding box center [184, 72] width 303 height 56
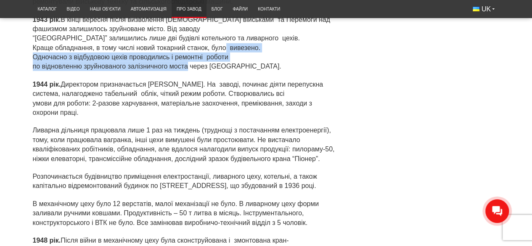
scroll to position [1052, 0]
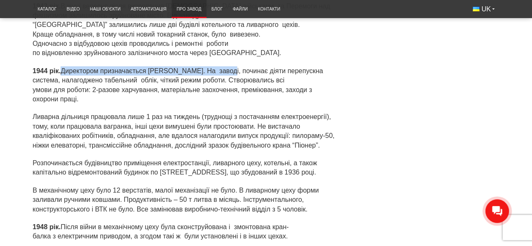
drag, startPoint x: 61, startPoint y: 62, endPoint x: 228, endPoint y: 62, distance: 167.5
click at [228, 66] on p "1944 рік. Директором призначається Іван Євдокимович Нелін. На заводі, починає д…" at bounding box center [184, 85] width 303 height 38
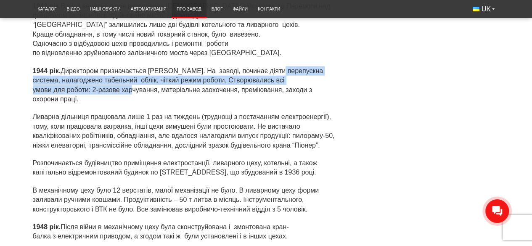
drag, startPoint x: 51, startPoint y: 72, endPoint x: 332, endPoint y: 78, distance: 281.6
click at [332, 78] on p "1944 рік. Директором призначається Іван Євдокимович Нелін. На заводі, починає д…" at bounding box center [184, 85] width 303 height 38
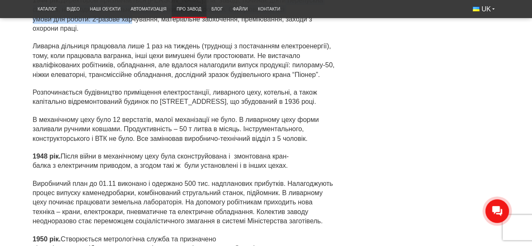
scroll to position [1136, 0]
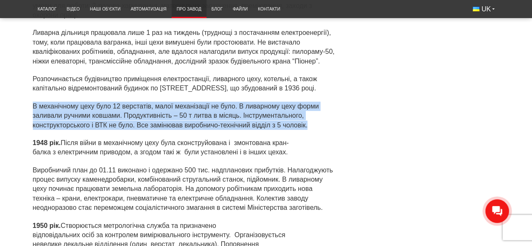
drag, startPoint x: 25, startPoint y: 98, endPoint x: 334, endPoint y: 113, distance: 309.3
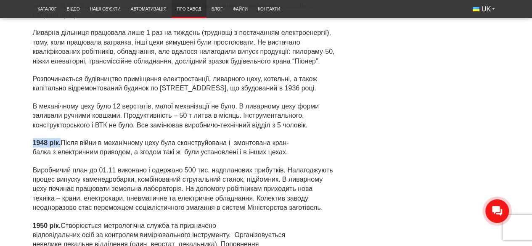
drag, startPoint x: 33, startPoint y: 134, endPoint x: 61, endPoint y: 133, distance: 28.2
click at [61, 138] on p "1948 рік. Після війни в механічному цеху була сконструйована і змонтована кран-…" at bounding box center [184, 147] width 303 height 19
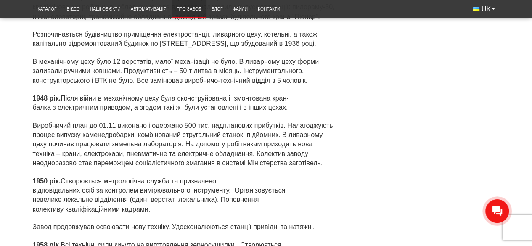
scroll to position [1220, 0]
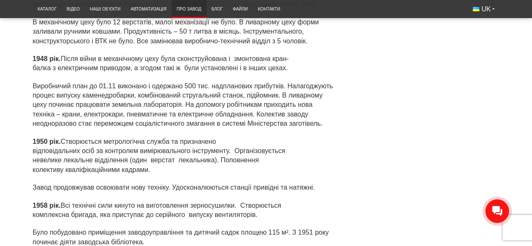
drag, startPoint x: 114, startPoint y: 50, endPoint x: 315, endPoint y: 61, distance: 201.0
click at [315, 61] on p "1948 рік. Після війни в механічному цеху була сконструйована і змонтована кран-…" at bounding box center [184, 63] width 303 height 19
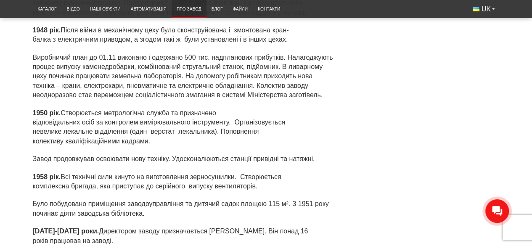
scroll to position [1262, 0]
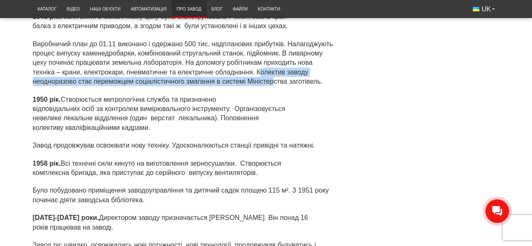
drag, startPoint x: 259, startPoint y: 62, endPoint x: 273, endPoint y: 74, distance: 19.1
click at [273, 74] on p "Виробничий план до 01.11 виконано і одержано 500 тис. надпланових прибутків. На…" at bounding box center [184, 63] width 303 height 47
click at [163, 77] on p "Виробничий план до 01.11 виконано і одержано 500 тис. надпланових прибутків. На…" at bounding box center [184, 63] width 303 height 47
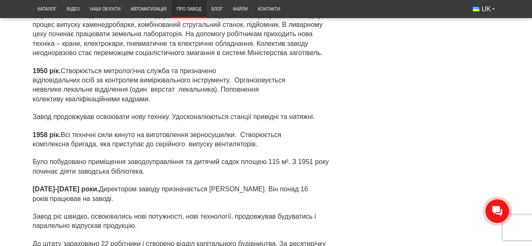
scroll to position [1305, 0]
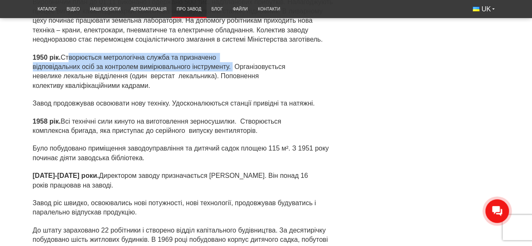
drag, startPoint x: 66, startPoint y: 49, endPoint x: 230, endPoint y: 57, distance: 164.3
click at [230, 57] on p "1950 рік. Створюється метрологічна служба та призначено відповідальних осіб за …" at bounding box center [184, 72] width 303 height 38
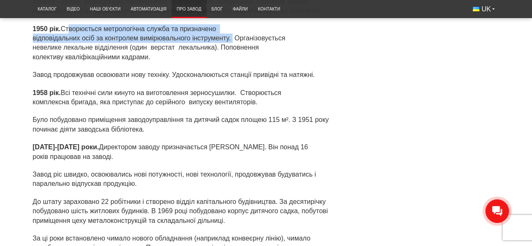
scroll to position [1347, 0]
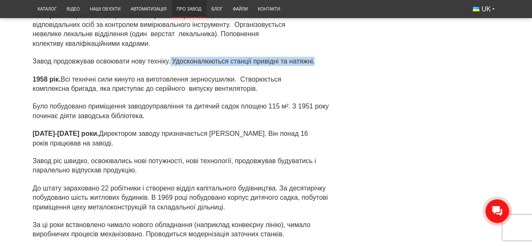
drag, startPoint x: 171, startPoint y: 54, endPoint x: 327, endPoint y: 55, distance: 155.7
click at [327, 57] on p "Завод продовжував освоювати нову техніку. Удосконалюються станції привідні та н…" at bounding box center [184, 61] width 303 height 9
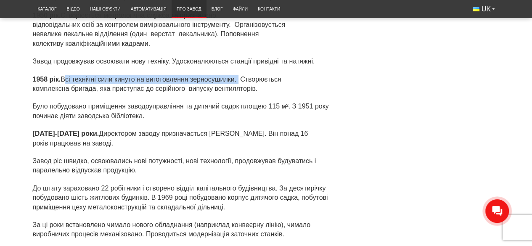
drag, startPoint x: 62, startPoint y: 69, endPoint x: 237, endPoint y: 71, distance: 175.5
click at [237, 75] on p "1958 рік. Всі технічні сили кинуто на виготовлення зерносушилки. Створюється ко…" at bounding box center [184, 84] width 303 height 19
drag, startPoint x: 243, startPoint y: 73, endPoint x: 272, endPoint y: 80, distance: 29.5
click at [272, 80] on p "1958 рік. Всі технічні сили кинуто на виготовлення зерносушилки. Створюється ко…" at bounding box center [184, 84] width 303 height 19
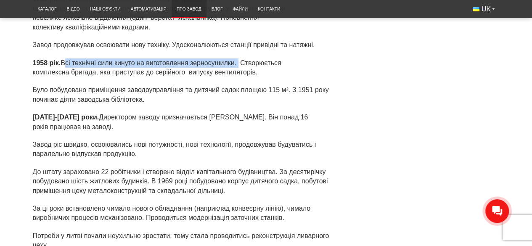
scroll to position [1389, 0]
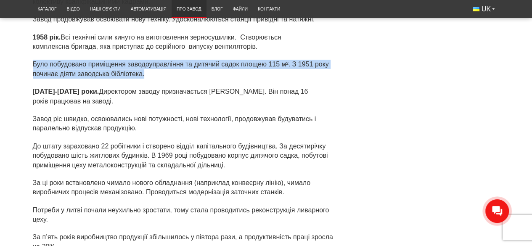
drag, startPoint x: 32, startPoint y: 57, endPoint x: 222, endPoint y: 65, distance: 190.4
click at [222, 65] on div "Про завод Завод «ЛУБНИМАШ» має багаторічну історію і на сьогоднішній день визна…" at bounding box center [267, 8] width 480 height 2599
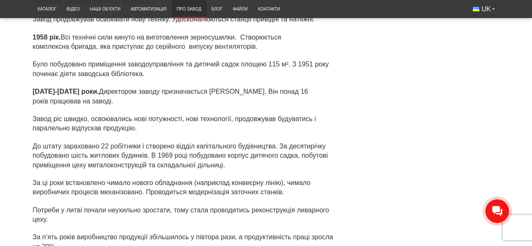
click at [81, 70] on div "1948 рік. Після війни в механічному цеху була сконструйована і змонтована кран-…" at bounding box center [184, 119] width 303 height 466
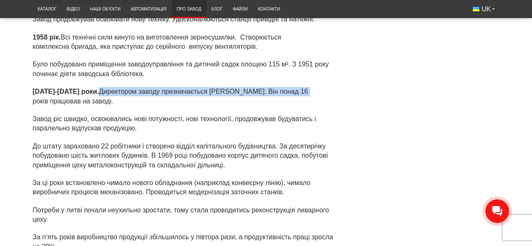
drag, startPoint x: 84, startPoint y: 82, endPoint x: 289, endPoint y: 82, distance: 204.9
click at [289, 87] on p "1960-1970 роки. Директором заводу призначається Гринюк Михайло Григорович. Він …" at bounding box center [184, 96] width 303 height 19
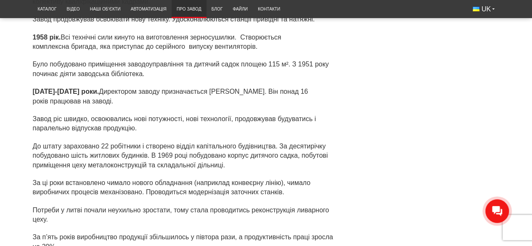
click at [295, 87] on p "1960-1970 роки. Директором заводу призначається Гринюк Михайло Григорович. Він …" at bounding box center [184, 96] width 303 height 19
drag, startPoint x: 32, startPoint y: 110, endPoint x: 54, endPoint y: 108, distance: 22.4
click at [54, 108] on div "Про завод Завод «ЛУБНИМАШ» має багаторічну історію і на сьогоднішній день визна…" at bounding box center [267, 8] width 480 height 2599
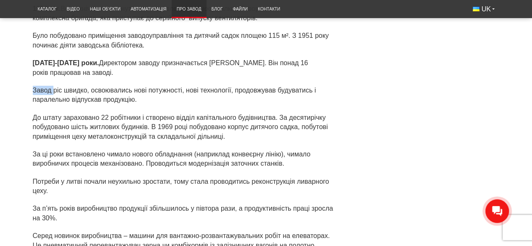
scroll to position [1431, 0]
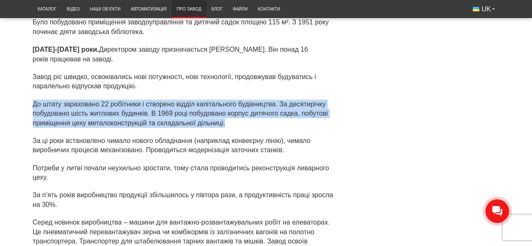
drag, startPoint x: 34, startPoint y: 95, endPoint x: 317, endPoint y: 111, distance: 284.1
click at [317, 111] on p "До штату зараховано 22 робітники і створено відділ капітального будівництва. За…" at bounding box center [184, 114] width 303 height 28
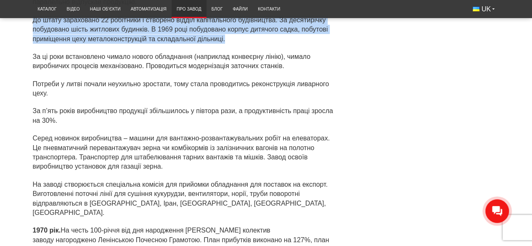
scroll to position [1557, 0]
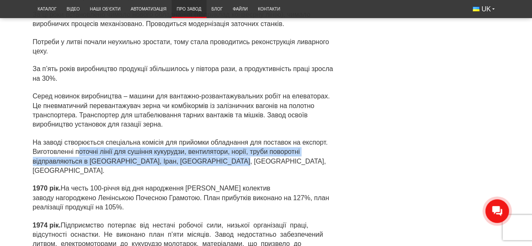
drag, startPoint x: 78, startPoint y: 142, endPoint x: 322, endPoint y: 151, distance: 244.2
click at [322, 151] on p "На заводі створюється спеціальна комісія для прийомки обладнання для поставок н…" at bounding box center [184, 157] width 303 height 38
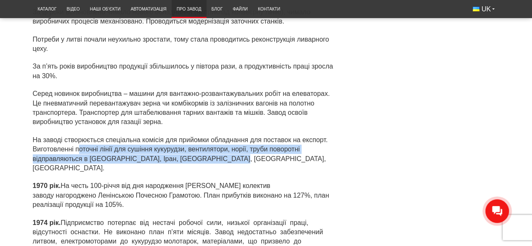
scroll to position [1599, 0]
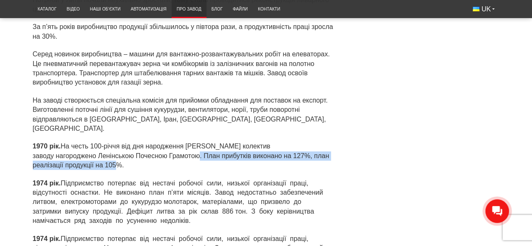
drag, startPoint x: 203, startPoint y: 138, endPoint x: 218, endPoint y: 147, distance: 17.8
click at [218, 147] on p "1970 рік. На честь 100-річчя від дня народження В.І.Леніна колектив заводу наго…" at bounding box center [184, 156] width 303 height 28
drag, startPoint x: 218, startPoint y: 147, endPoint x: 200, endPoint y: 149, distance: 17.9
click at [218, 147] on p "1970 рік. На честь 100-річчя від дня народження В.І.Леніна колектив заводу наго…" at bounding box center [184, 156] width 303 height 28
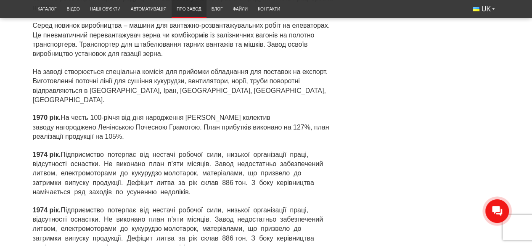
scroll to position [1641, 0]
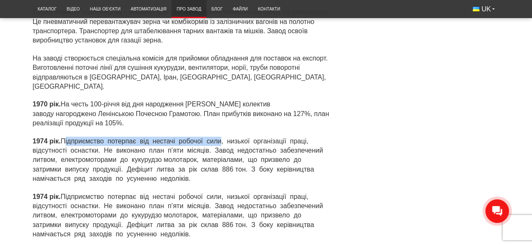
drag, startPoint x: 67, startPoint y: 122, endPoint x: 221, endPoint y: 120, distance: 154.5
click at [221, 137] on p "1974 рік. Підприємство потерпає від нестачі робочої сили, низької організації п…" at bounding box center [184, 160] width 303 height 47
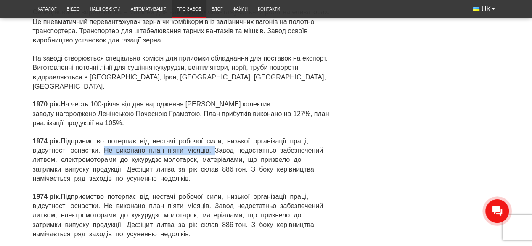
drag, startPoint x: 105, startPoint y: 133, endPoint x: 215, endPoint y: 135, distance: 110.3
click at [215, 137] on p "1974 рік. Підприємство потерпає від нестачі робочої сили, низької організації п…" at bounding box center [184, 160] width 303 height 47
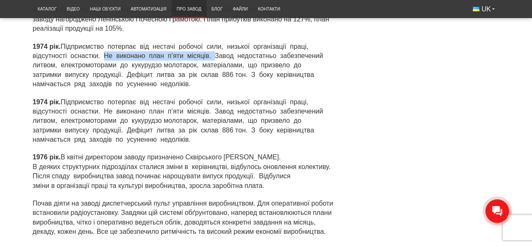
scroll to position [1767, 0]
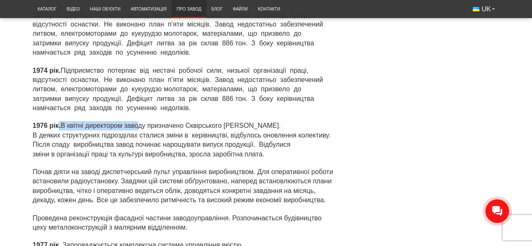
drag, startPoint x: 58, startPoint y: 108, endPoint x: 137, endPoint y: 101, distance: 78.9
click at [137, 101] on div "1970 рік. На честь 100-річчя від дня народження В.І.Леніна колектив заводу наго…" at bounding box center [184, 106] width 303 height 267
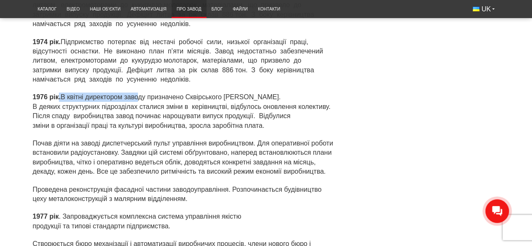
scroll to position [1810, 0]
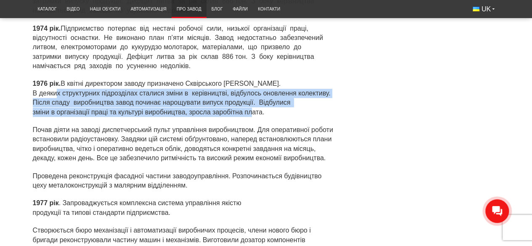
drag, startPoint x: 28, startPoint y: 75, endPoint x: 230, endPoint y: 97, distance: 202.7
click at [231, 93] on p "1976 рік. В квітні директором заводу призначено Сквірського Віктора Зінов’євича…" at bounding box center [184, 98] width 303 height 38
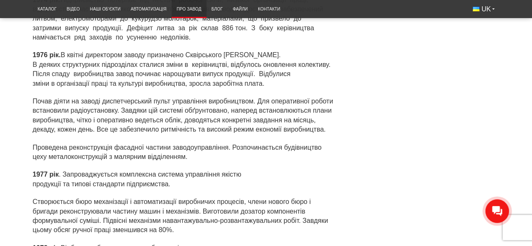
scroll to position [1852, 0]
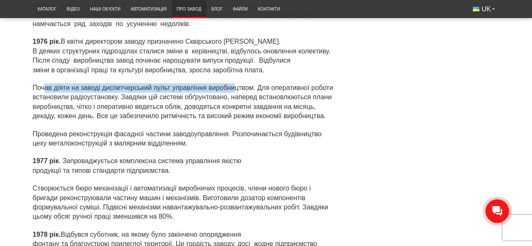
drag, startPoint x: 46, startPoint y: 74, endPoint x: 235, endPoint y: 66, distance: 188.7
click at [235, 83] on p "Почав діяти на заводі диспетчерський пульт управління виробництвом. Для операти…" at bounding box center [184, 102] width 303 height 38
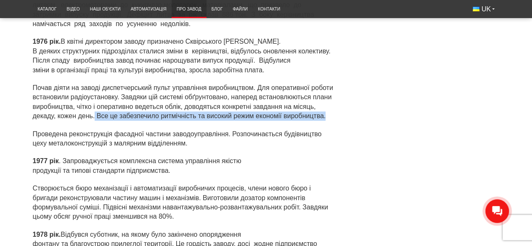
drag, startPoint x: 94, startPoint y: 98, endPoint x: 326, endPoint y: 98, distance: 231.9
click at [326, 98] on p "Почав діяти на заводі диспетчерський пульт управління виробництвом. Для операти…" at bounding box center [184, 102] width 303 height 38
click at [39, 130] on p "Проведена реконструкція фасадної частини заводоуправління. Розпочинається будів…" at bounding box center [184, 139] width 303 height 19
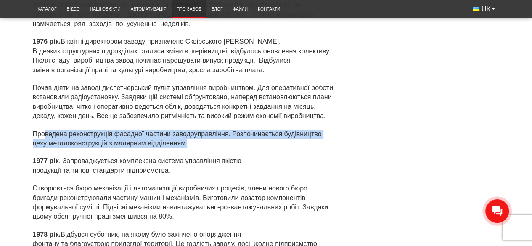
drag, startPoint x: 43, startPoint y: 116, endPoint x: 199, endPoint y: 126, distance: 156.8
click at [199, 130] on p "Проведена реконструкція фасадної частини заводоуправління. Розпочинається будів…" at bounding box center [184, 139] width 303 height 19
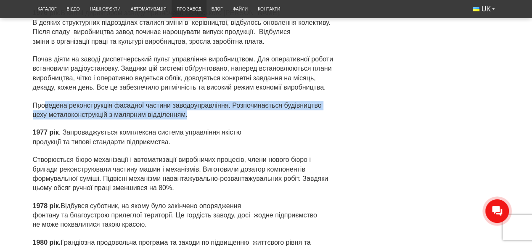
scroll to position [1894, 0]
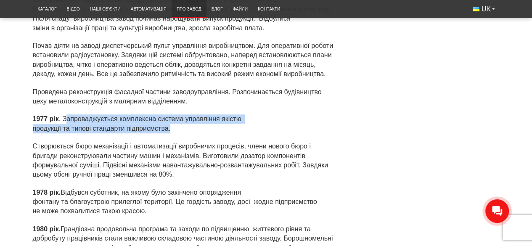
drag, startPoint x: 65, startPoint y: 101, endPoint x: 202, endPoint y: 112, distance: 137.2
click at [202, 114] on p "1977 рік . Запроваджується комплексна система управління якістю продукції та ти…" at bounding box center [184, 123] width 303 height 19
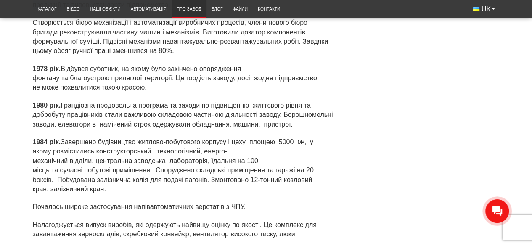
scroll to position [2020, 0]
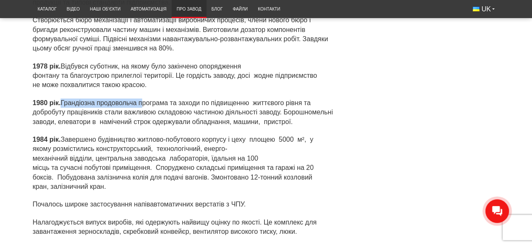
drag, startPoint x: 64, startPoint y: 85, endPoint x: 143, endPoint y: 85, distance: 79.5
click at [143, 98] on p "1980 рік. Грандіозна продовольча програма та заходи по підвищенню життєвого рів…" at bounding box center [184, 112] width 303 height 28
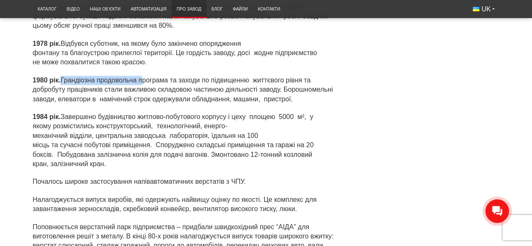
scroll to position [2062, 0]
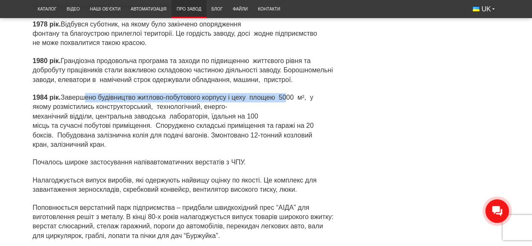
drag, startPoint x: 82, startPoint y: 80, endPoint x: 285, endPoint y: 78, distance: 202.8
click at [286, 93] on p "1984 рік. Завершено будівництво житлово-побутового корпусу і цеху площею 5000 м…" at bounding box center [184, 121] width 303 height 56
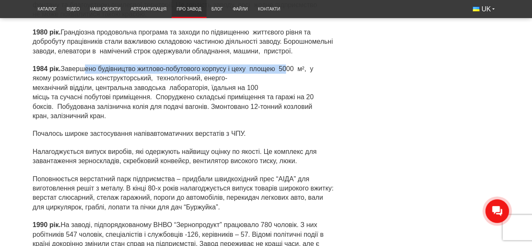
scroll to position [2104, 0]
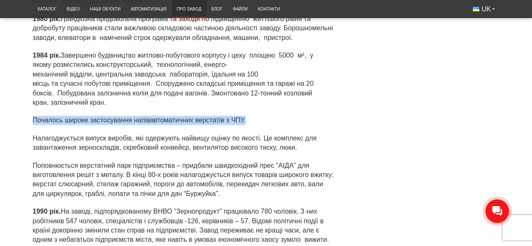
drag, startPoint x: 34, startPoint y: 104, endPoint x: 259, endPoint y: 107, distance: 225.2
click at [258, 116] on p "Почалось широке застосування напівавтоматичних верстатів з ЧПУ." at bounding box center [184, 120] width 303 height 9
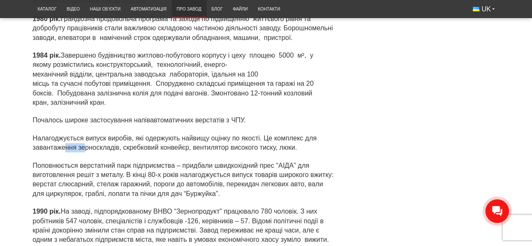
drag, startPoint x: 65, startPoint y: 132, endPoint x: 85, endPoint y: 130, distance: 20.3
click at [85, 134] on p "Налагоджується випуск виробів, які одержують найвищу оцінку по якості. Це компл…" at bounding box center [184, 143] width 303 height 19
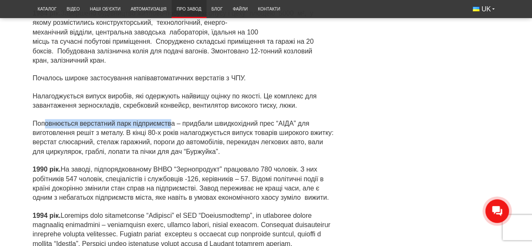
drag, startPoint x: 49, startPoint y: 108, endPoint x: 198, endPoint y: 102, distance: 149.1
click at [172, 119] on p "Поповнюється верстатний парк підприємства – придбали швидкохідний прес “АІДА” д…" at bounding box center [184, 138] width 303 height 38
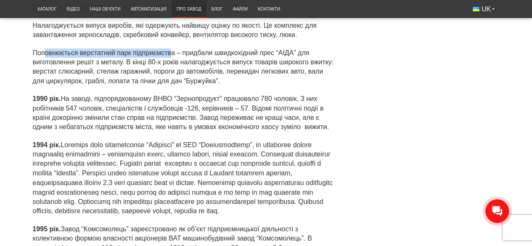
scroll to position [2230, 0]
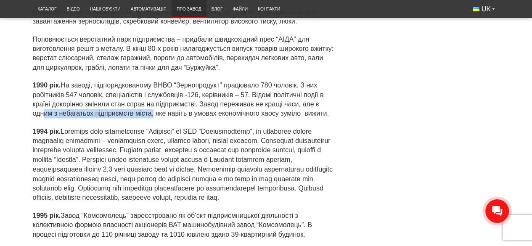
drag, startPoint x: 38, startPoint y: 97, endPoint x: 163, endPoint y: 94, distance: 125.4
click at [151, 95] on p "1990 рік. На заводі, підпорядкованому ВНВО “Зернопродукт” працювало 780 чоловік…" at bounding box center [184, 100] width 303 height 38
drag, startPoint x: 157, startPoint y: 92, endPoint x: 335, endPoint y: 91, distance: 177.6
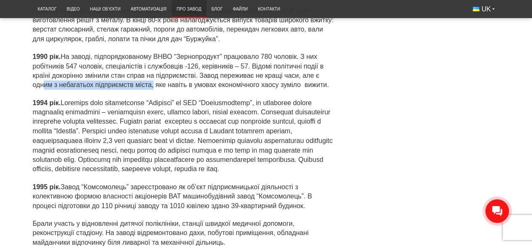
scroll to position [2272, 0]
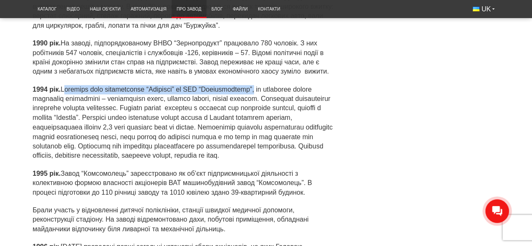
drag, startPoint x: 63, startPoint y: 69, endPoint x: 261, endPoint y: 70, distance: 198.2
click at [261, 85] on p "1994 рік." at bounding box center [184, 122] width 303 height 75
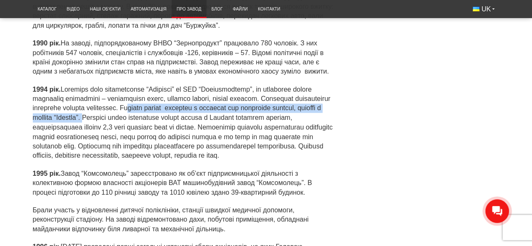
drag, startPoint x: 178, startPoint y: 90, endPoint x: 184, endPoint y: 100, distance: 11.4
click at [183, 100] on p "1994 рік." at bounding box center [184, 122] width 303 height 75
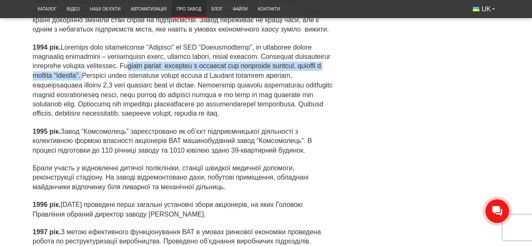
scroll to position [2357, 0]
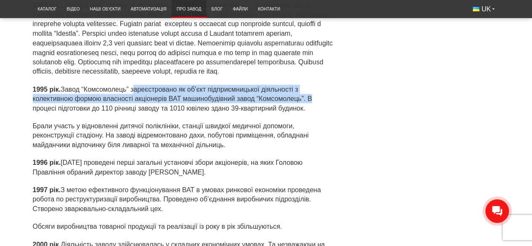
drag, startPoint x: 134, startPoint y: 80, endPoint x: 308, endPoint y: 89, distance: 174.4
click at [308, 89] on p "1995 рік. Завод “Комсомолець” зареєстровано як об’єкт підприємницької діяльност…" at bounding box center [184, 99] width 303 height 28
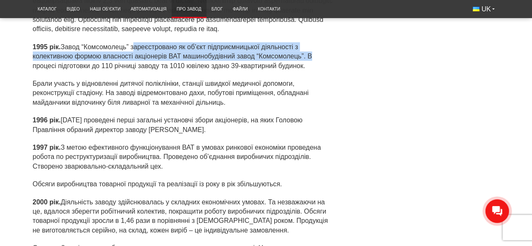
scroll to position [2441, 0]
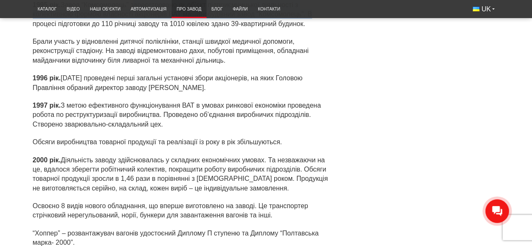
drag, startPoint x: 147, startPoint y: 79, endPoint x: 221, endPoint y: 81, distance: 74.1
click at [238, 80] on p "1996 рік. 18 грудня проведені перші загальні установчі збори акціонерів, на яки…" at bounding box center [184, 83] width 303 height 19
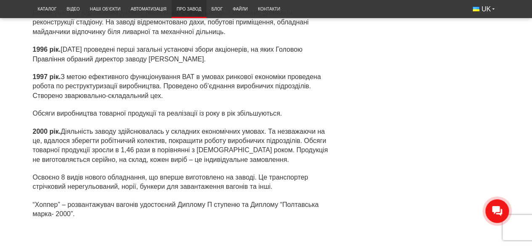
scroll to position [2483, 0]
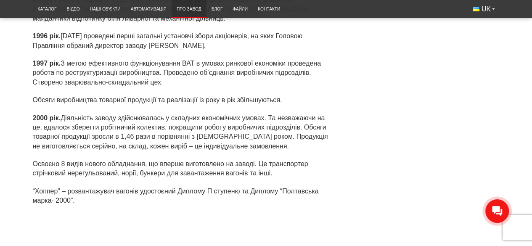
drag, startPoint x: 164, startPoint y: 64, endPoint x: 317, endPoint y: 70, distance: 153.7
click at [317, 70] on p "1997 рік. З метою ефективного функціонування ВАТ в умовах ринкової економіки пр…" at bounding box center [184, 73] width 303 height 28
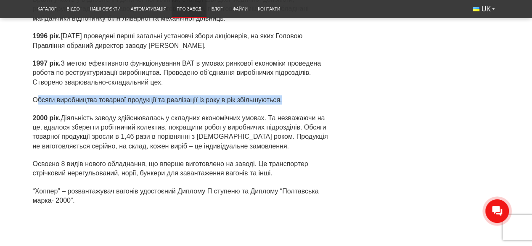
drag, startPoint x: 37, startPoint y: 93, endPoint x: 311, endPoint y: 92, distance: 273.5
click at [311, 96] on p "Обсяги виробництва товарної продукції та реалізації із року в рік збільшуються." at bounding box center [184, 100] width 303 height 9
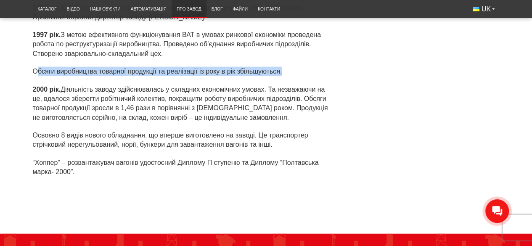
scroll to position [2525, 0]
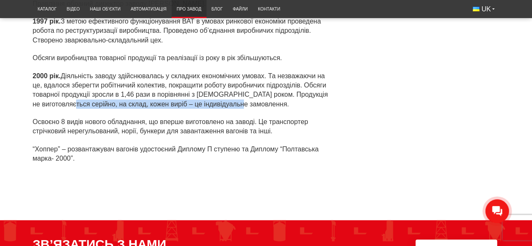
drag, startPoint x: 58, startPoint y: 99, endPoint x: 333, endPoint y: 96, distance: 275.2
click at [333, 96] on p "2000 рік. Діяльність заводу здійснювалась у складних економічних умовах. Та нез…" at bounding box center [184, 91] width 303 height 38
click at [323, 97] on p "2000 рік. Діяльність заводу здійснювалась у складних економічних умовах. Та нез…" at bounding box center [184, 91] width 303 height 38
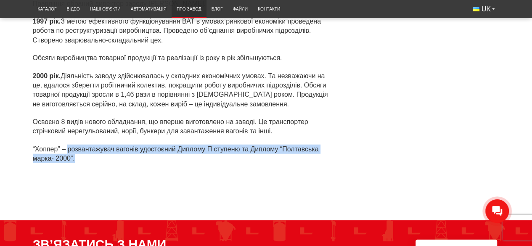
drag, startPoint x: 67, startPoint y: 142, endPoint x: 367, endPoint y: 136, distance: 299.7
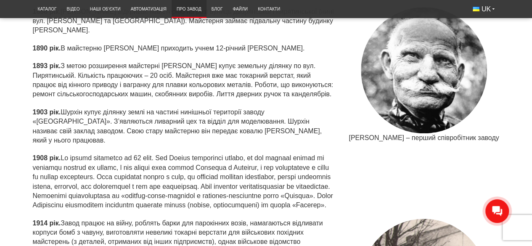
scroll to position [303, 0]
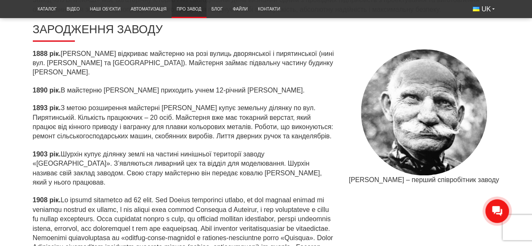
drag, startPoint x: 437, startPoint y: 182, endPoint x: 514, endPoint y: 181, distance: 77.4
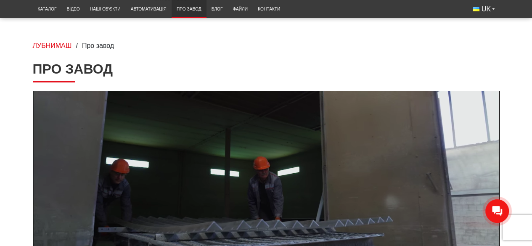
scroll to position [0, 0]
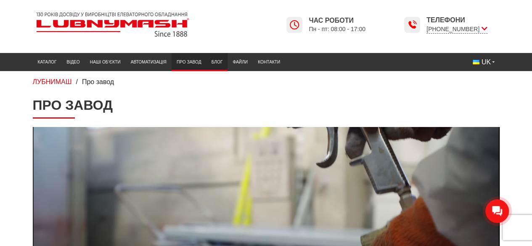
click at [213, 64] on link "Блог" at bounding box center [217, 62] width 21 height 14
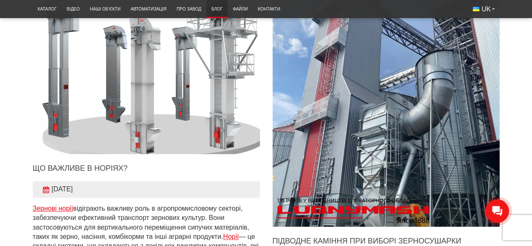
scroll to position [536, 0]
